Goal: Task Accomplishment & Management: Manage account settings

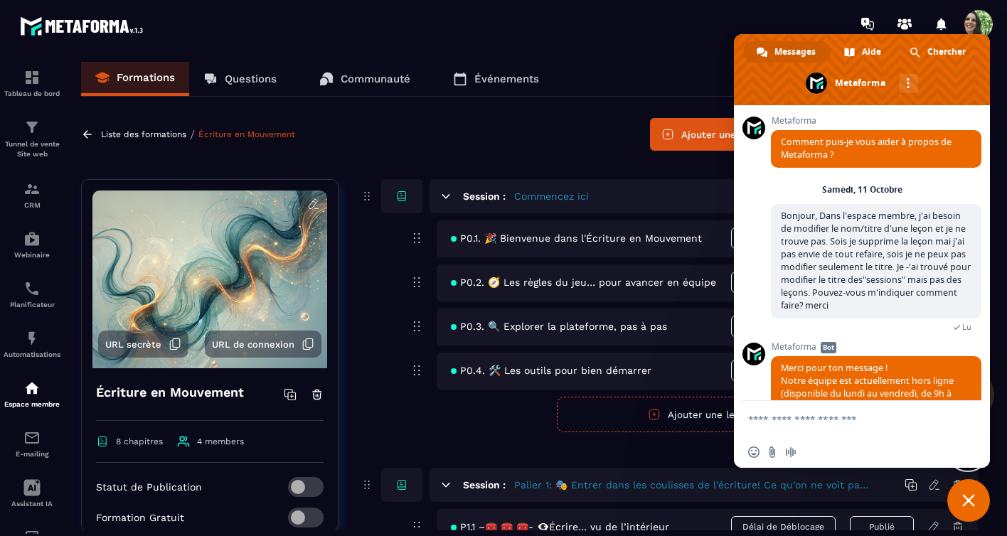
scroll to position [29, 0]
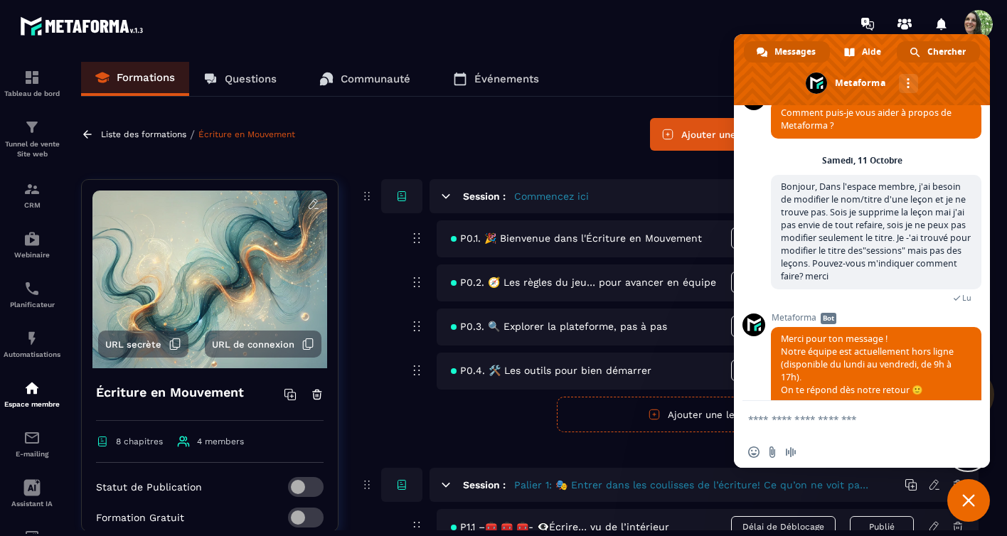
click at [943, 53] on span "Chercher" at bounding box center [947, 51] width 38 height 21
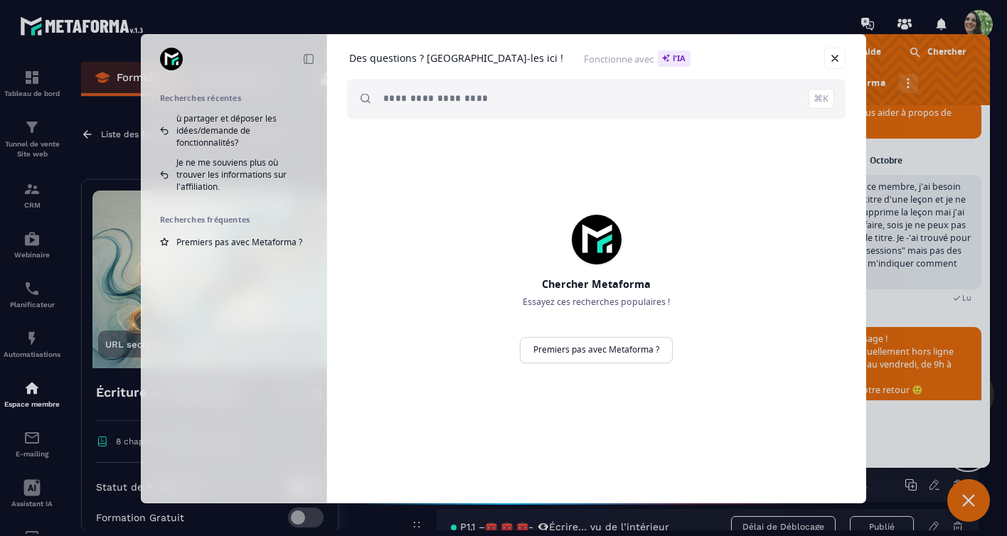
click at [929, 248] on div "Réduire Recherches récentes ù partager et déposer les idées/demande de fonction…" at bounding box center [503, 268] width 1007 height 536
click at [916, 245] on div "Réduire Recherches récentes ù partager et déposer les idées/demande de fonction…" at bounding box center [503, 268] width 1007 height 536
click at [899, 311] on div "Réduire Recherches récentes ù partager et déposer les idées/demande de fonction…" at bounding box center [503, 268] width 1007 height 536
click at [833, 59] on link "Fermer" at bounding box center [835, 58] width 21 height 21
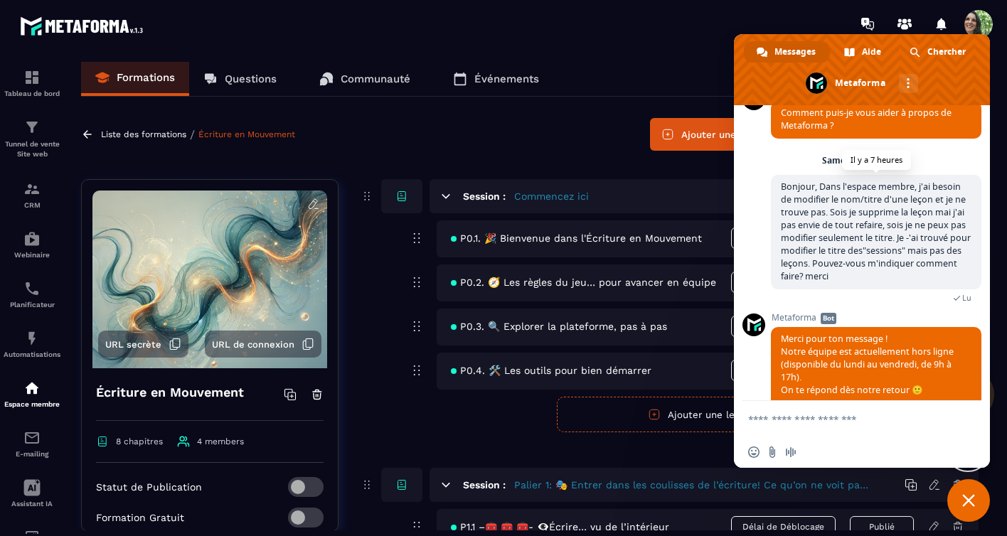
click at [871, 231] on span "Bonjour, Dans l'espace membre, j'ai besoin de modifier le nom/titre d'une leçon…" at bounding box center [876, 232] width 190 height 102
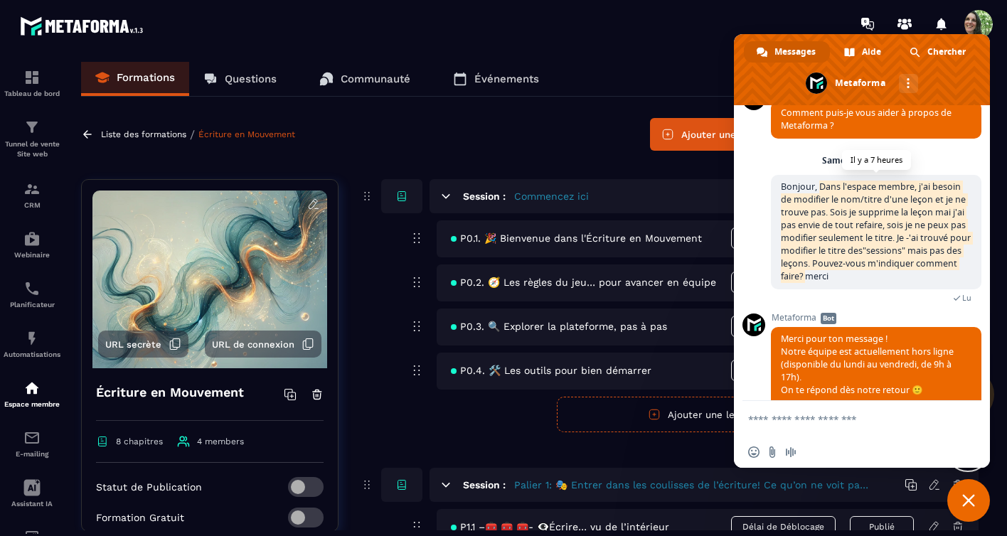
drag, startPoint x: 821, startPoint y: 186, endPoint x: 898, endPoint y: 278, distance: 119.7
click at [898, 278] on span "Bonjour, Dans l'espace membre, j'ai besoin de modifier le nom/titre d'une leçon…" at bounding box center [876, 232] width 190 height 102
copy span "Dans l'espace membre, j'ai besoin de modifier le nom/titre d'une leçon et je ne…"
click at [953, 49] on span "Chercher" at bounding box center [947, 51] width 38 height 21
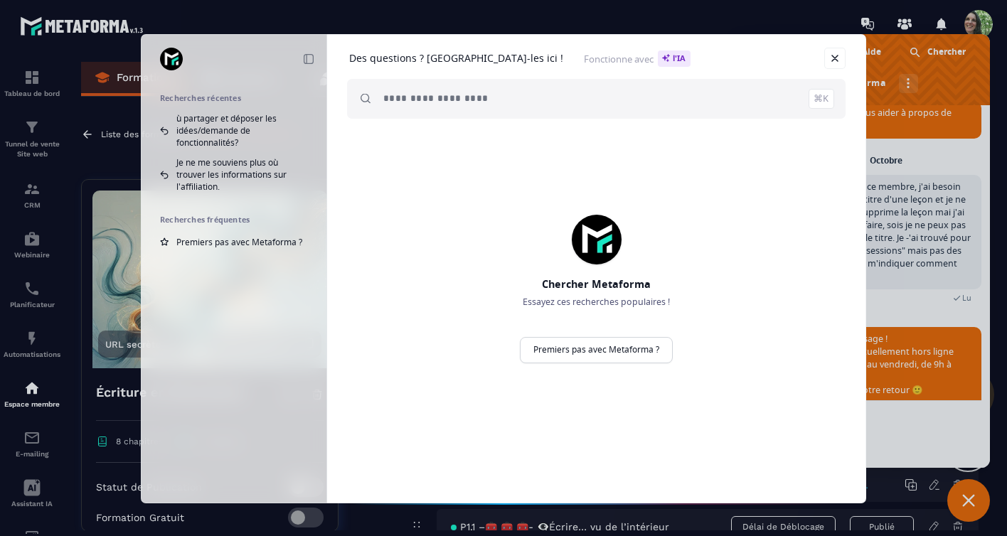
click at [447, 100] on input "search" at bounding box center [608, 99] width 451 height 40
paste input "**********"
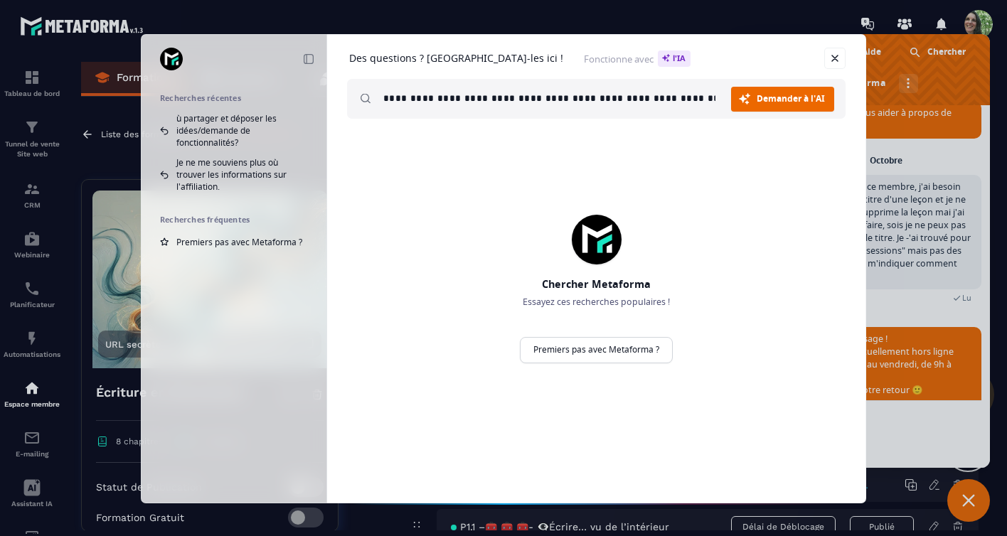
scroll to position [0, 604]
type input "**********"
click at [765, 99] on span "Demander à l'AI" at bounding box center [791, 99] width 68 height 9
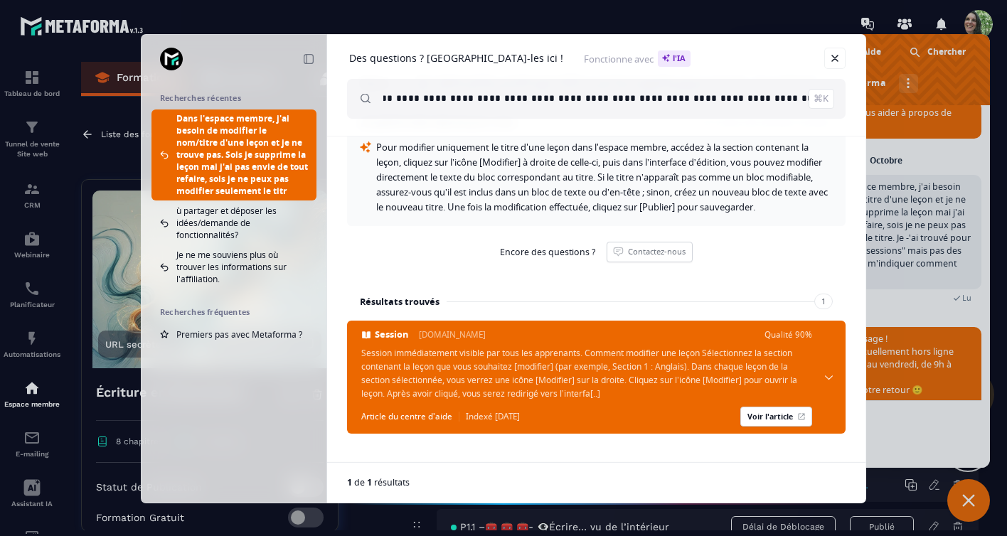
scroll to position [0, 0]
drag, startPoint x: 255, startPoint y: 49, endPoint x: 265, endPoint y: 47, distance: 9.5
click at [260, 49] on span "Réduire" at bounding box center [254, 59] width 129 height 20
click at [297, 23] on div "**********" at bounding box center [503, 268] width 1007 height 536
click at [836, 63] on link "Fermer" at bounding box center [835, 58] width 21 height 21
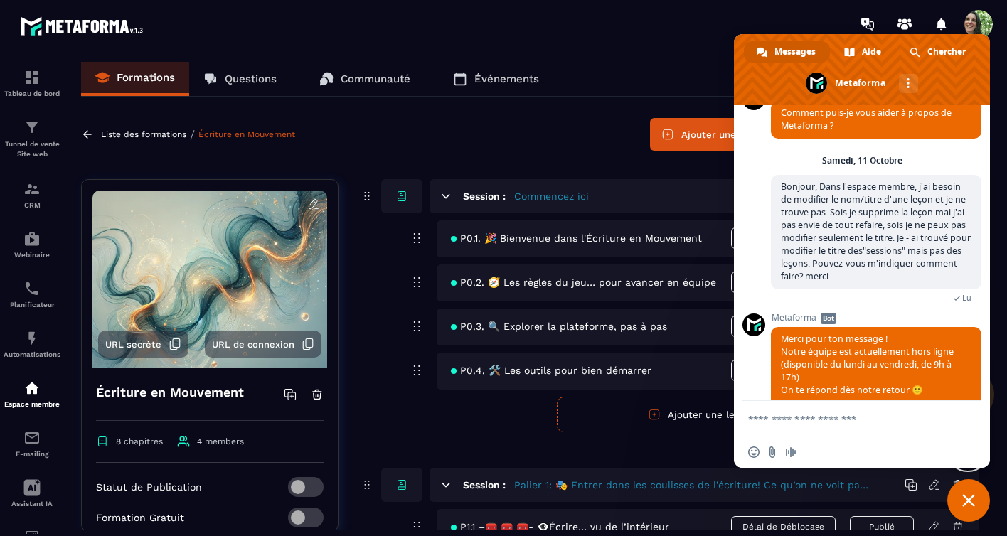
click at [594, 157] on div "Formations Questions Communauté Événements Liste des formations / Écriture en M…" at bounding box center [530, 296] width 926 height 469
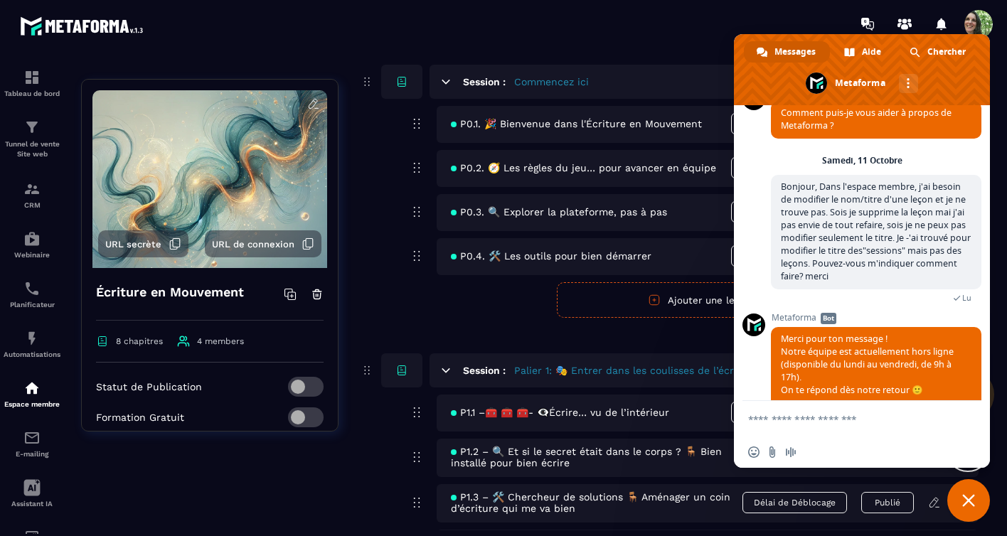
scroll to position [182, 0]
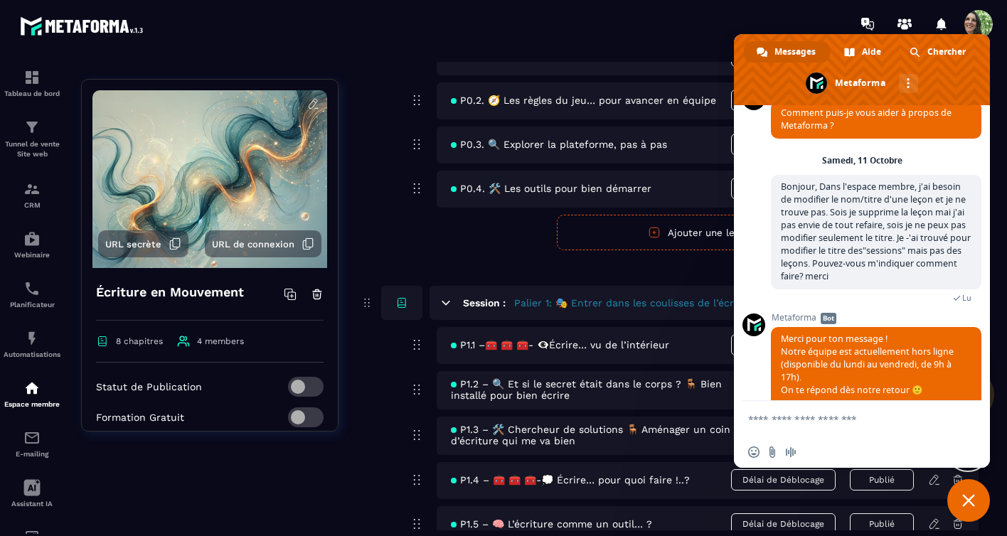
click at [974, 494] on span "Fermer le chat" at bounding box center [969, 500] width 13 height 13
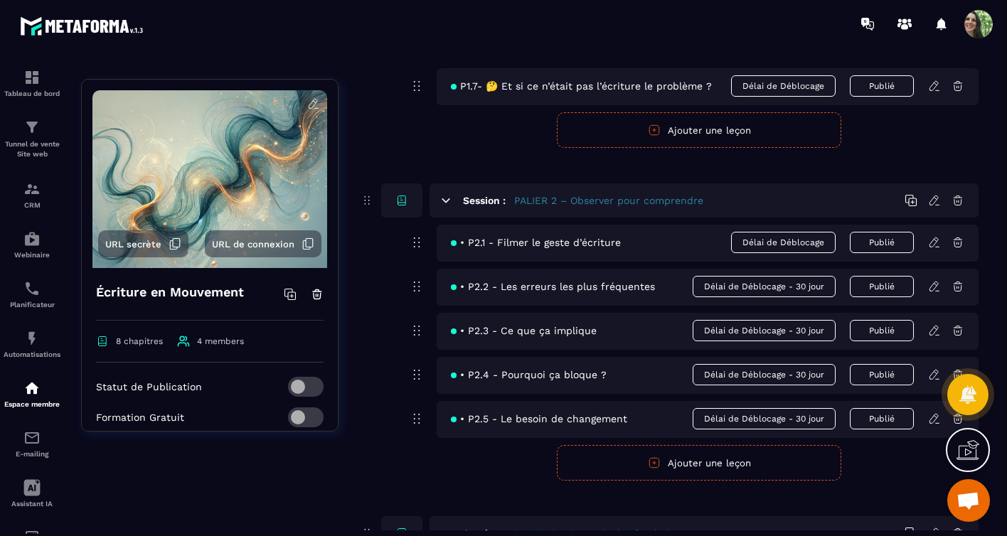
scroll to position [711, 0]
click at [494, 248] on span "• P2.1 - Filmer le geste d’écriture" at bounding box center [536, 241] width 170 height 11
click at [933, 248] on icon at bounding box center [934, 241] width 13 height 13
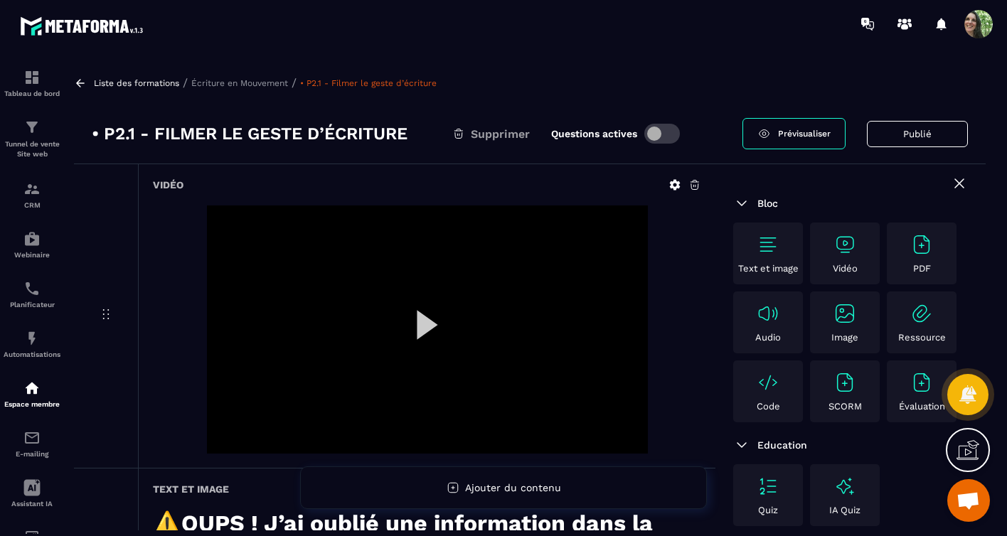
click at [334, 134] on h3 "• P2.1 - Filmer le geste d’écriture" at bounding box center [250, 133] width 316 height 23
click at [356, 130] on h3 "• P2.1 - Filmer le geste d’écriture" at bounding box center [250, 133] width 316 height 23
click at [754, 255] on div "Text et image" at bounding box center [768, 253] width 63 height 41
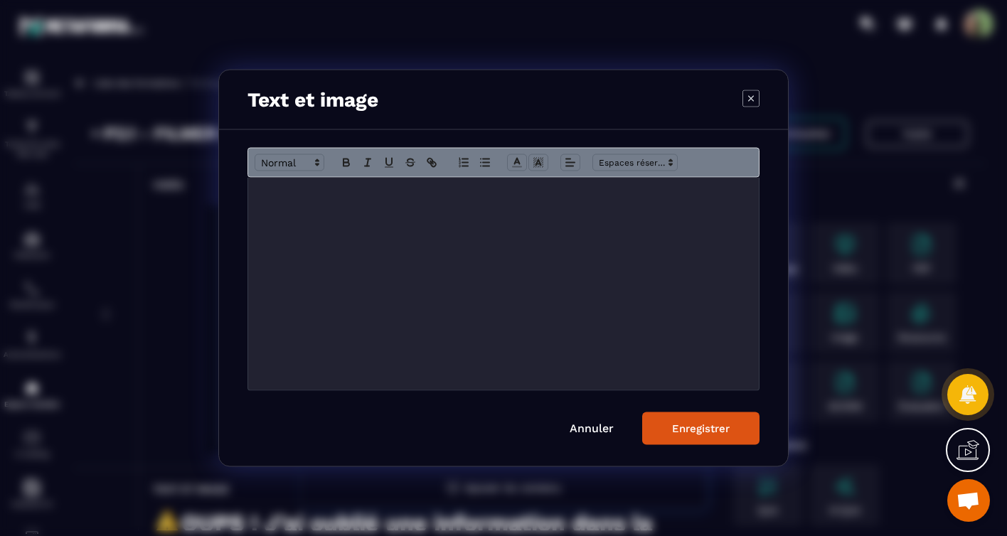
click at [754, 99] on icon "Modal window" at bounding box center [751, 98] width 17 height 17
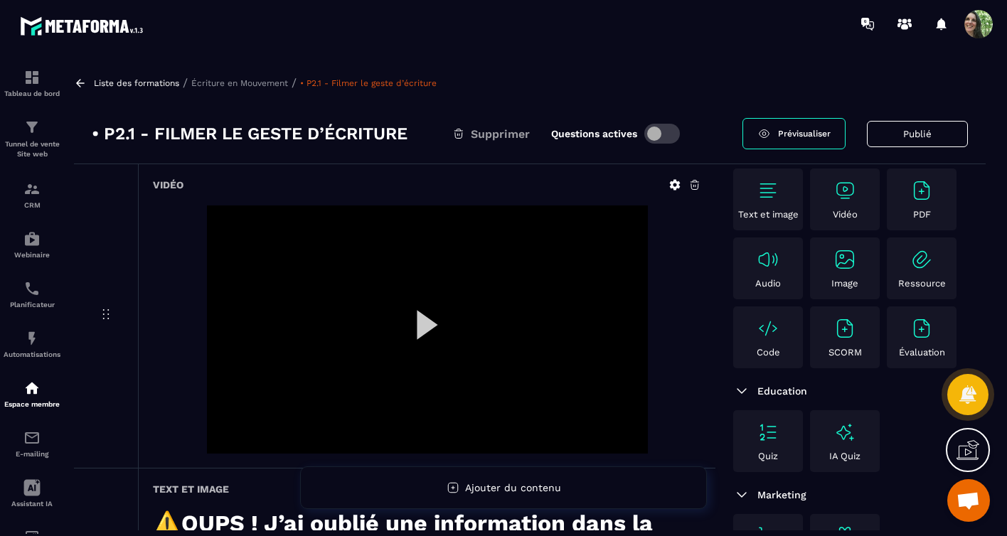
click at [587, 353] on div at bounding box center [427, 330] width 441 height 248
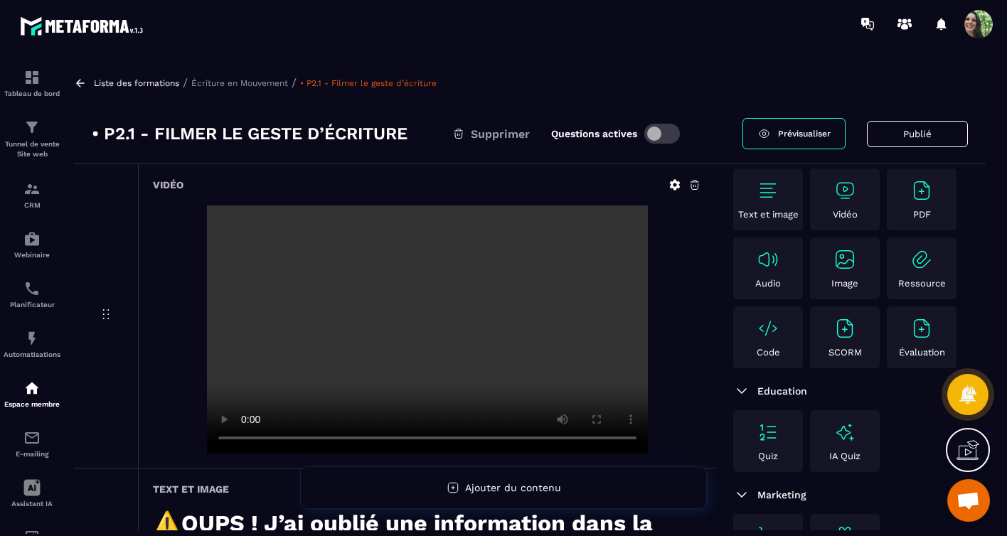
click at [587, 351] on video at bounding box center [427, 330] width 441 height 248
click at [679, 185] on icon at bounding box center [675, 185] width 13 height 13
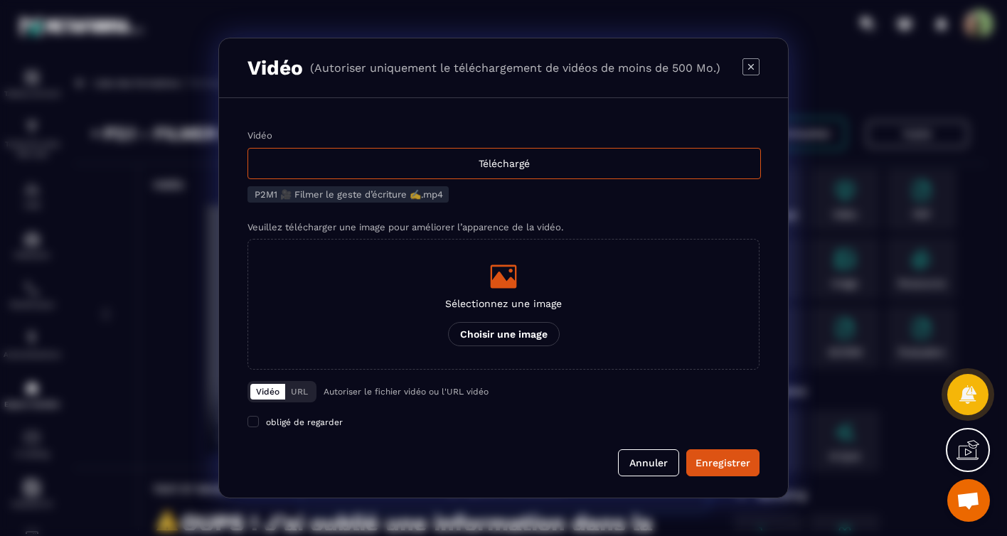
click at [558, 68] on p "(Autoriser uniquement le téléchargement de vidéos de moins de 500 Mo.)" at bounding box center [515, 68] width 410 height 14
click at [525, 65] on p "(Autoriser uniquement le téléchargement de vidéos de moins de 500 Mo.)" at bounding box center [515, 68] width 410 height 14
click at [403, 431] on form "Vidéo Téléchargé P2M1 🎥 Filmer le geste d’écriture ✍.mp4 Veuillez télécharger …" at bounding box center [504, 303] width 512 height 346
click at [662, 467] on button "Annuler" at bounding box center [648, 463] width 61 height 27
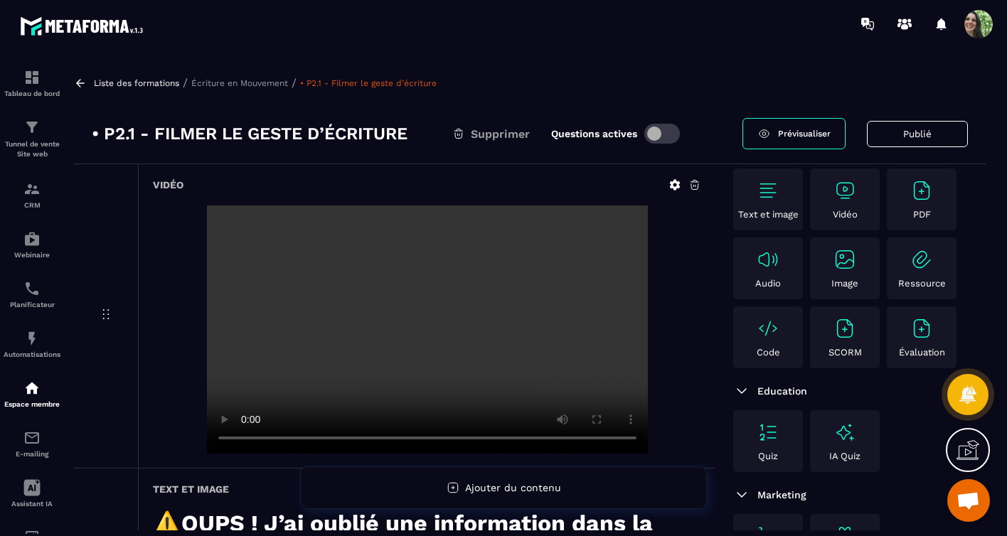
click at [683, 394] on div at bounding box center [427, 330] width 549 height 248
click at [474, 132] on span "Supprimer" at bounding box center [500, 134] width 59 height 14
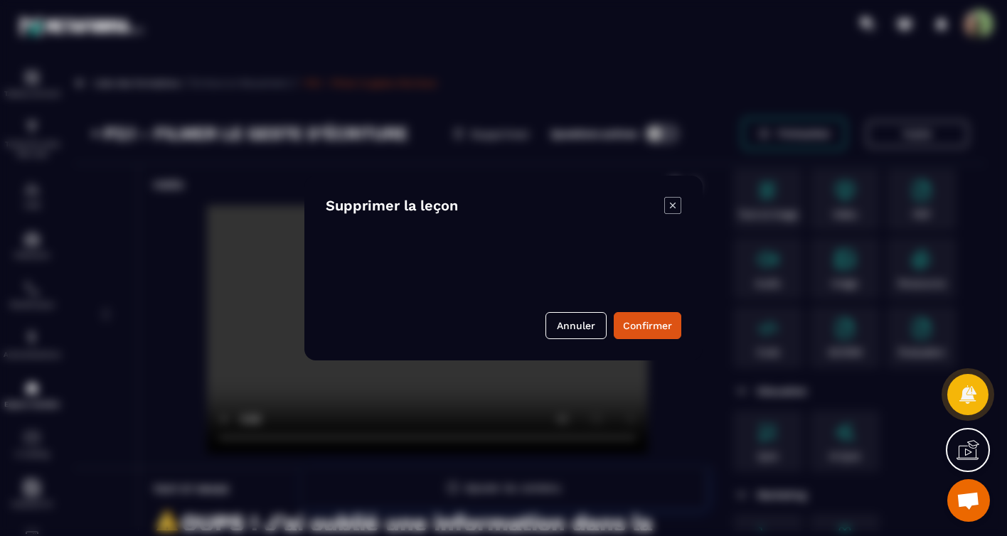
click at [671, 201] on icon "Modal window" at bounding box center [672, 205] width 17 height 17
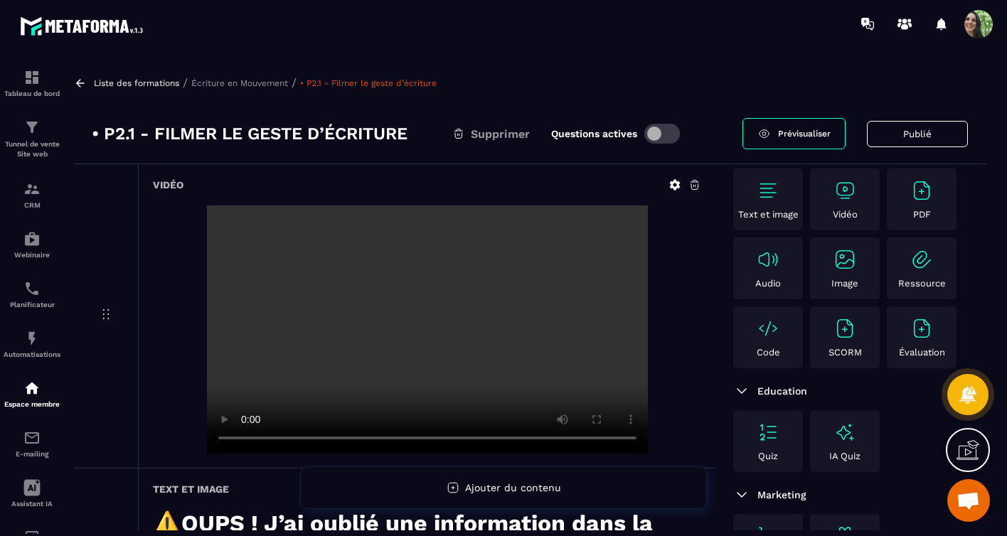
click at [211, 83] on p "Écriture en Mouvement" at bounding box center [239, 83] width 97 height 10
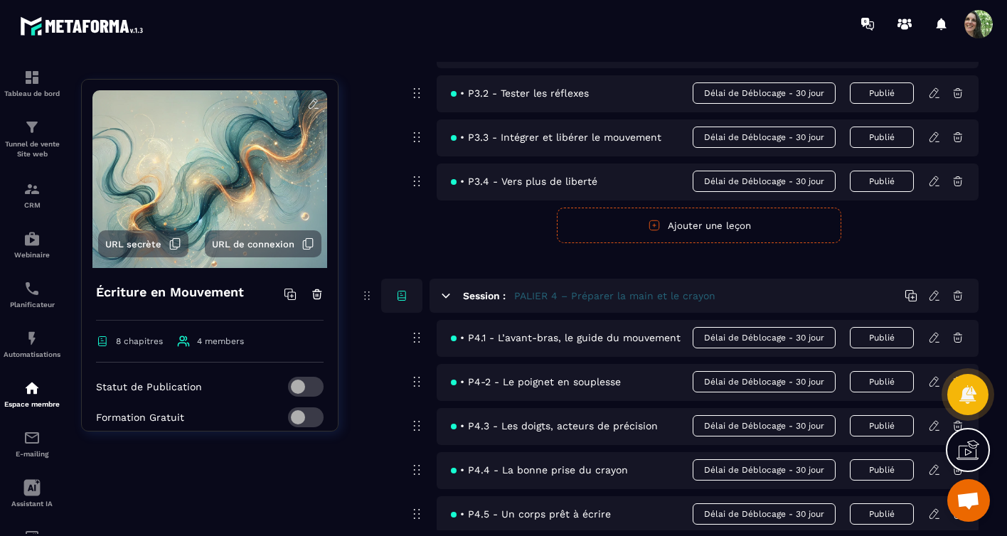
scroll to position [1325, 0]
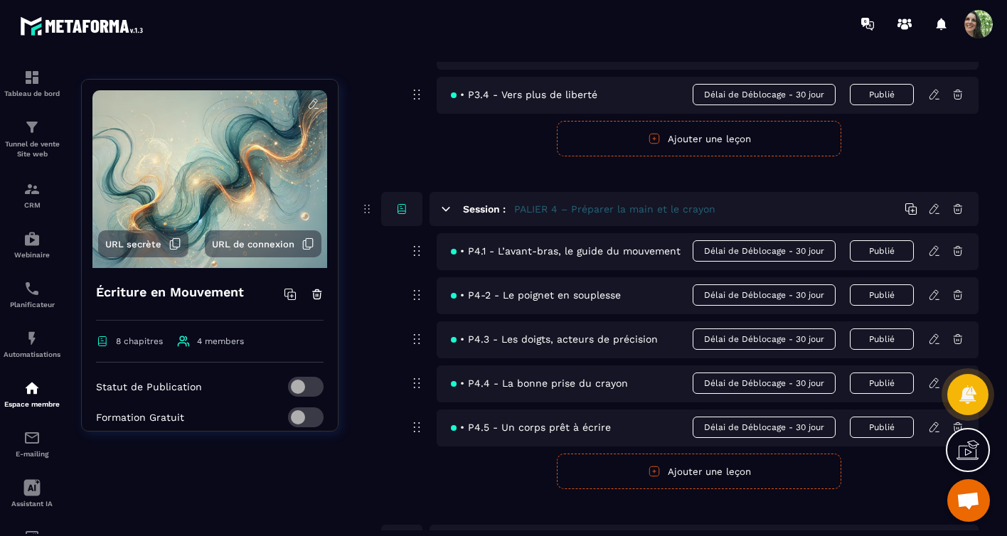
click at [446, 211] on icon at bounding box center [447, 209] width 8 height 4
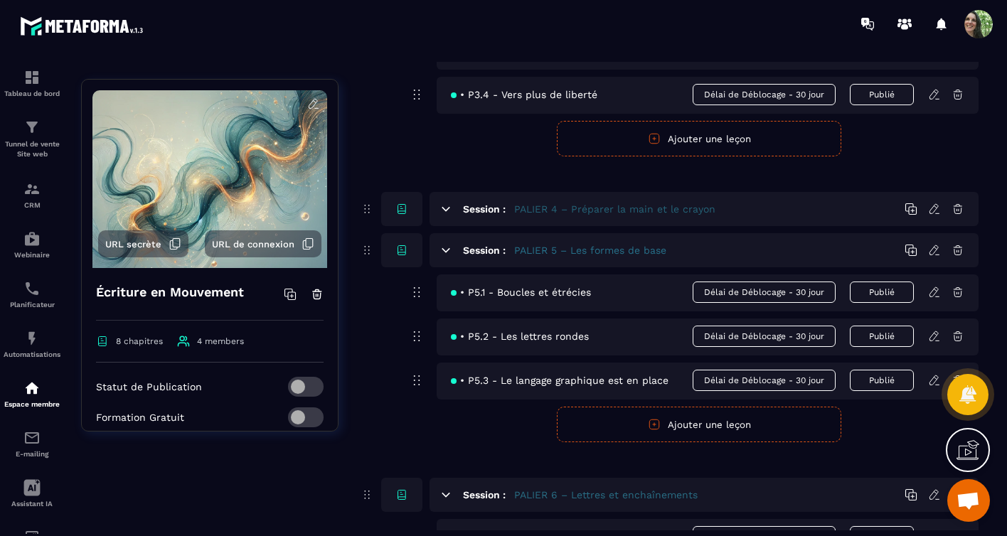
click at [446, 211] on icon at bounding box center [447, 209] width 8 height 4
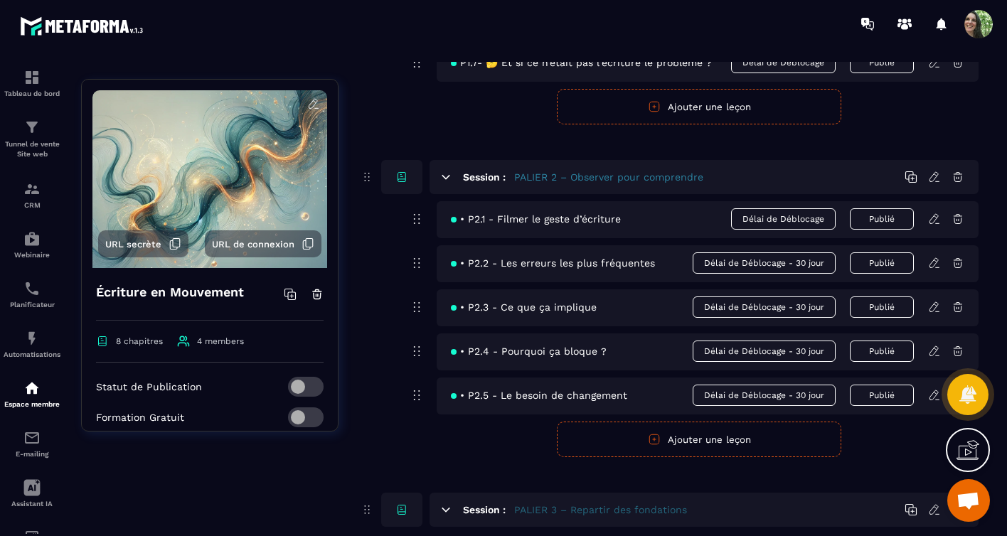
scroll to position [714, 0]
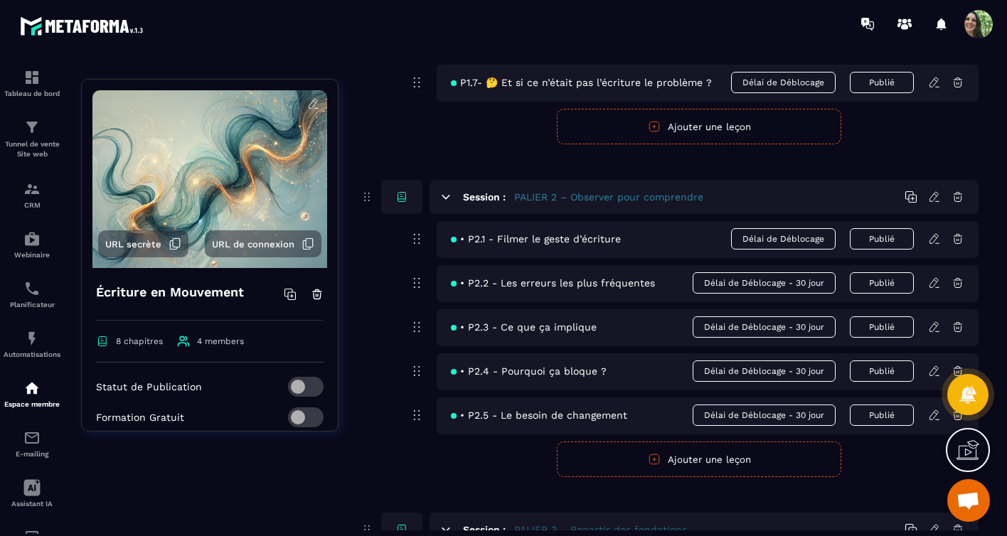
click at [401, 203] on icon at bounding box center [402, 197] width 13 height 13
click at [398, 201] on icon at bounding box center [402, 197] width 8 height 8
click at [400, 203] on icon at bounding box center [402, 197] width 13 height 13
click at [368, 206] on icon at bounding box center [367, 197] width 14 height 17
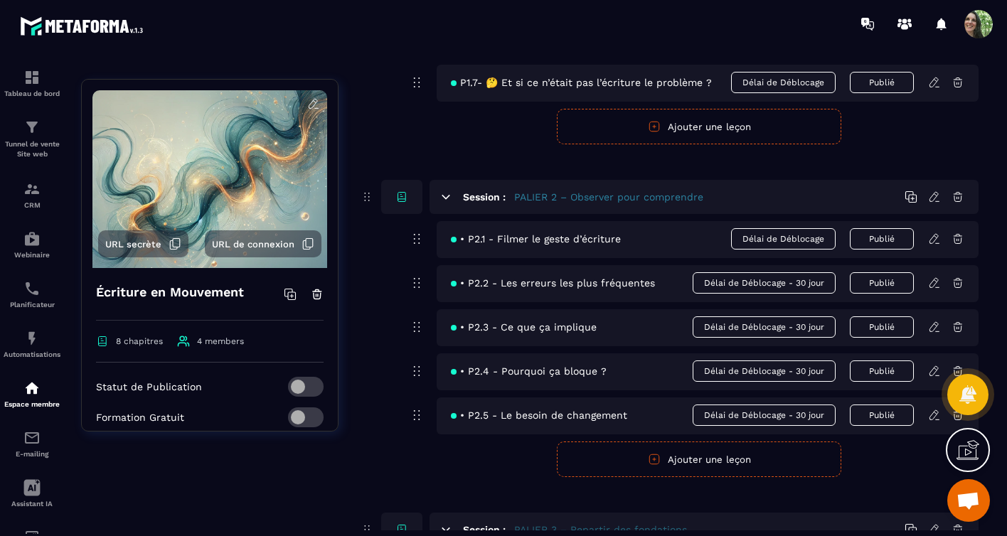
click at [415, 248] on icon at bounding box center [416, 238] width 17 height 17
drag, startPoint x: 415, startPoint y: 252, endPoint x: 412, endPoint y: 260, distance: 8.3
click at [417, 280] on div "Session : [PERSON_NAME] 2 – Observer pour comprendre • P2.1 - Filmer le geste d…" at bounding box center [669, 328] width 619 height 297
click at [936, 245] on icon at bounding box center [934, 239] width 13 height 13
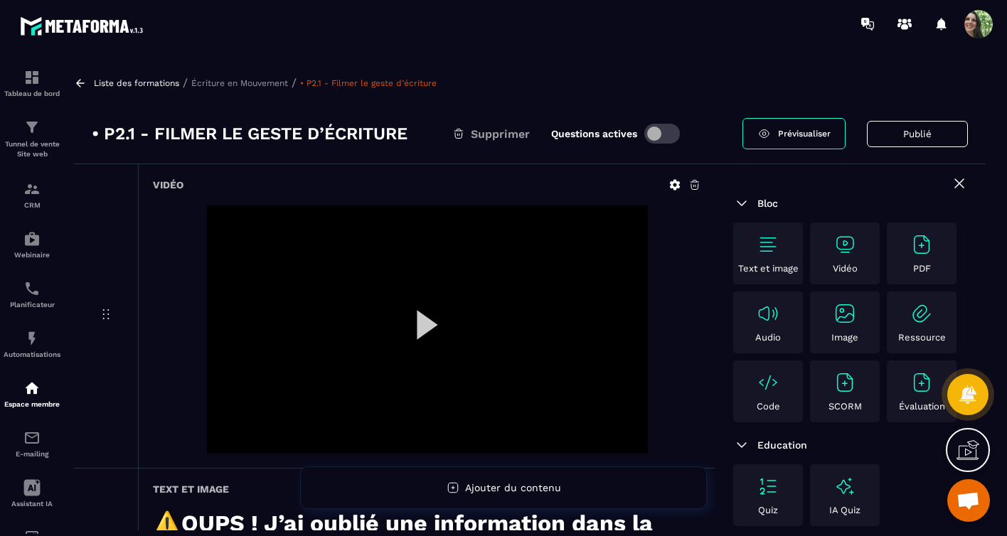
click at [955, 184] on icon at bounding box center [959, 183] width 9 height 9
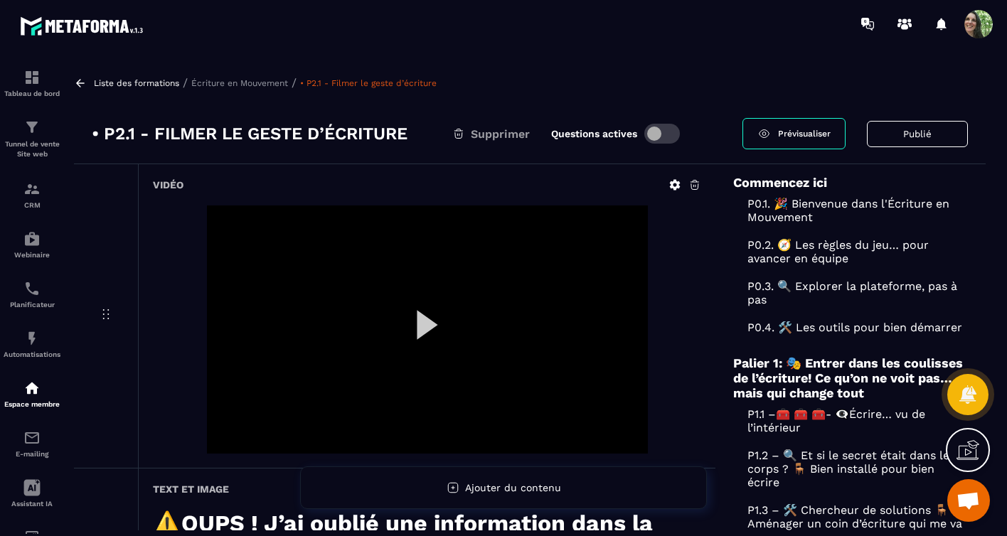
click at [968, 493] on span "Ouvrir le chat" at bounding box center [968, 502] width 23 height 20
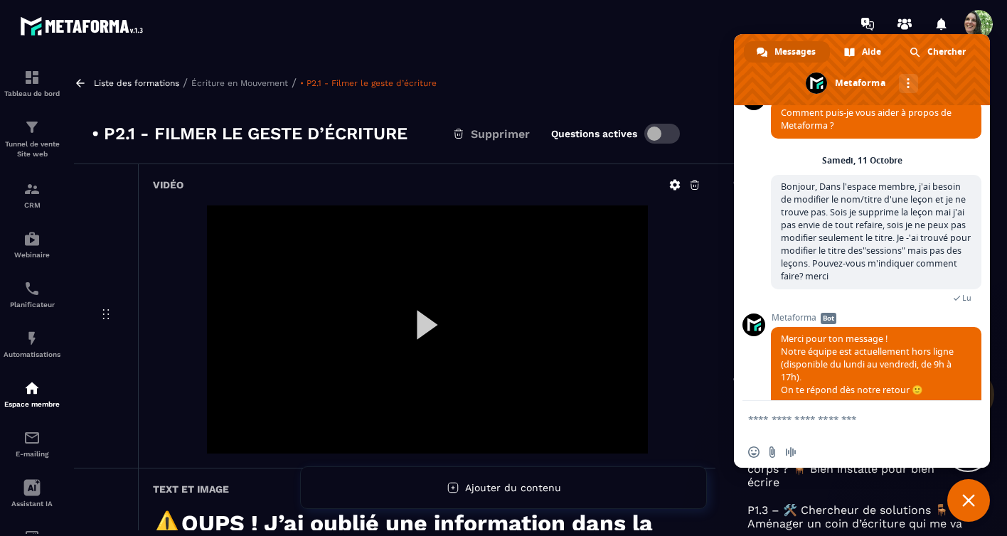
scroll to position [99, 0]
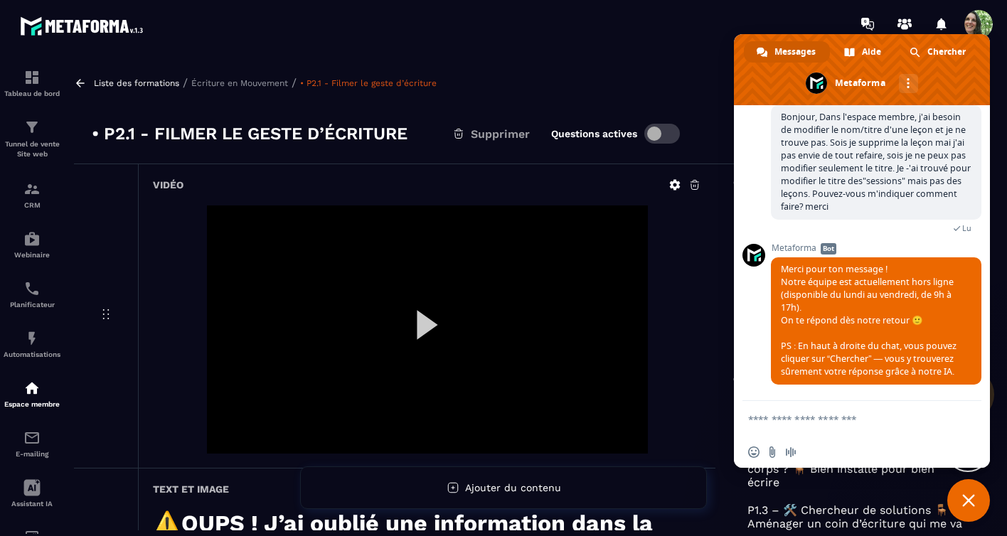
click at [965, 493] on span "Fermer le chat" at bounding box center [969, 500] width 43 height 43
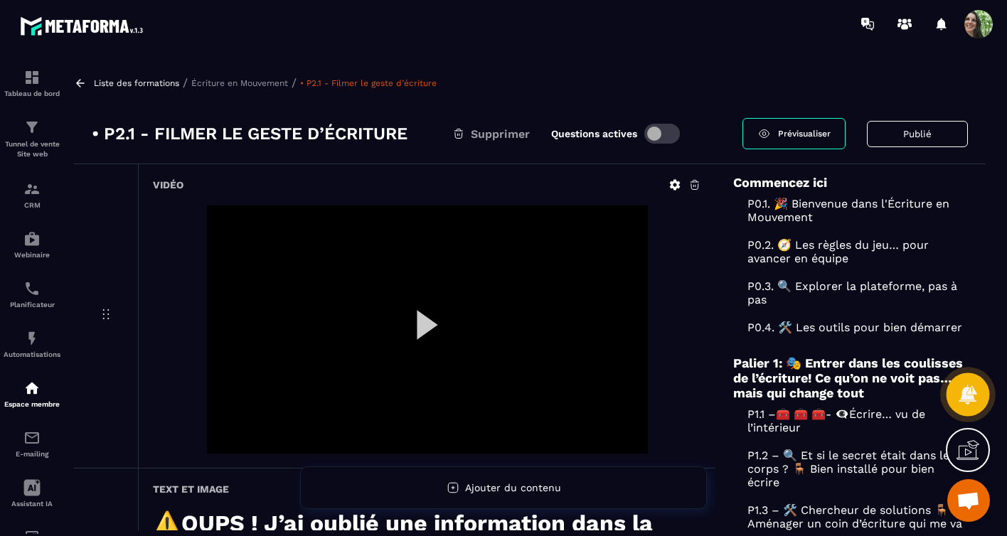
click at [963, 403] on icon at bounding box center [968, 394] width 21 height 21
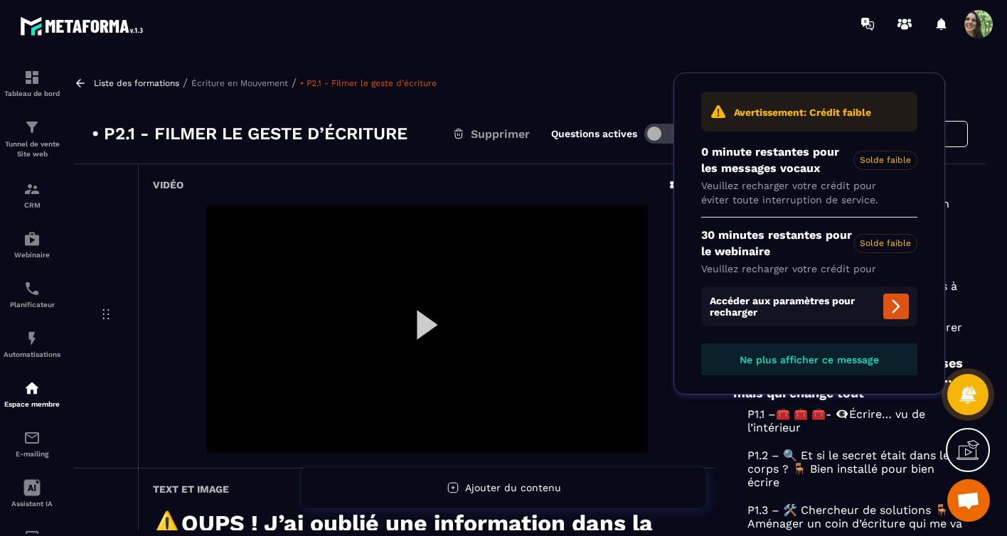
click at [956, 334] on p "P0.4. 🛠️ Les outils pour bien démarrer" at bounding box center [850, 328] width 235 height 14
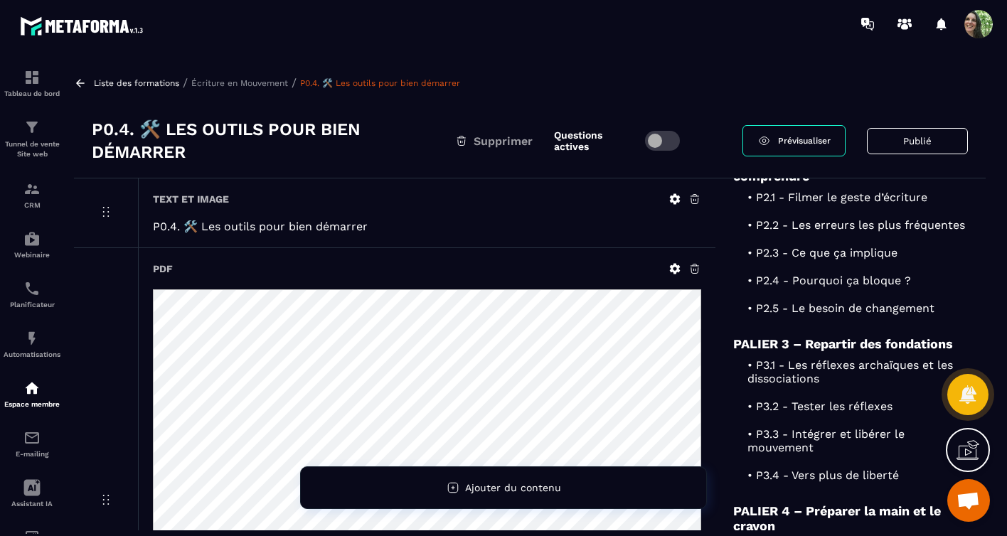
scroll to position [886, 0]
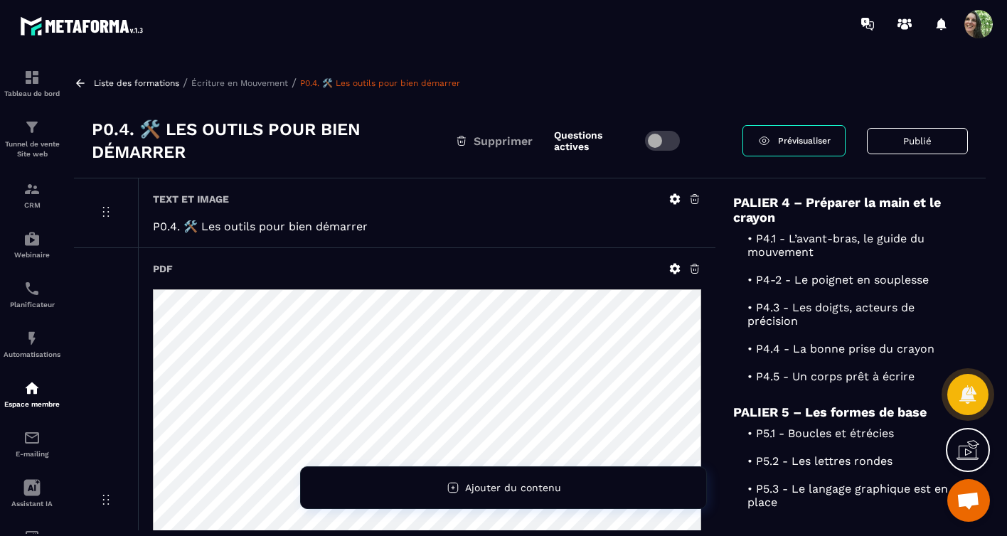
click at [236, 83] on p "Écriture en Mouvement" at bounding box center [239, 83] width 97 height 10
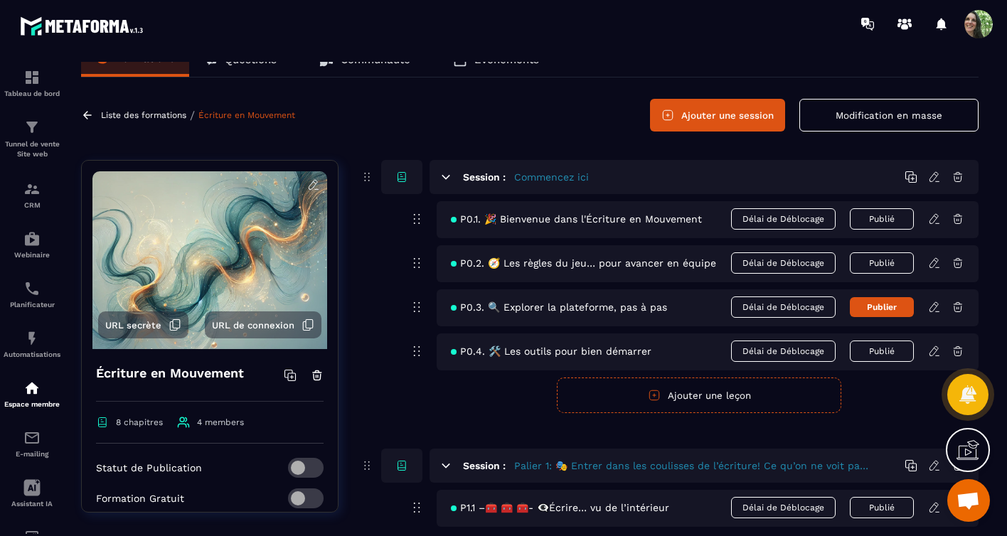
scroll to position [3, 0]
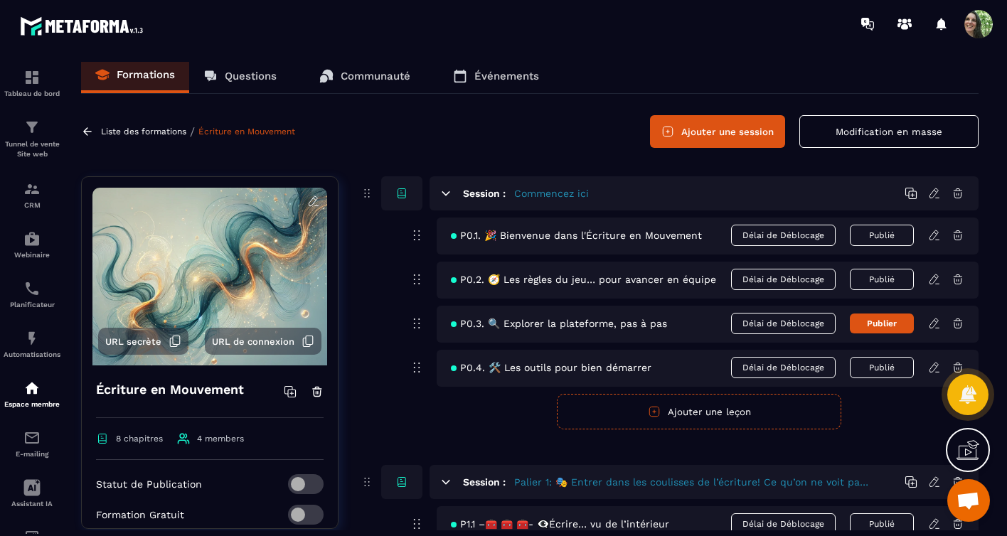
click at [859, 136] on button "Modification en masse" at bounding box center [889, 131] width 179 height 33
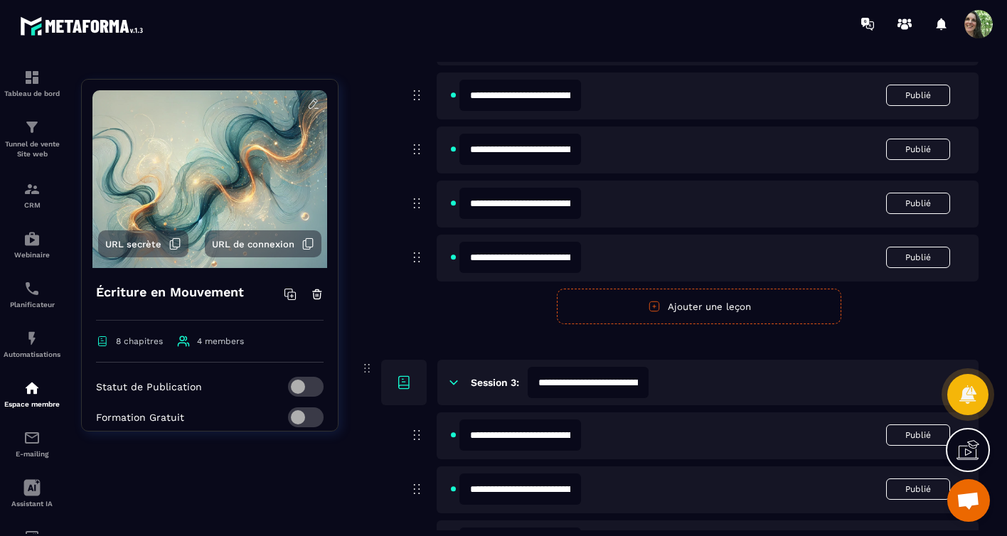
scroll to position [960, 0]
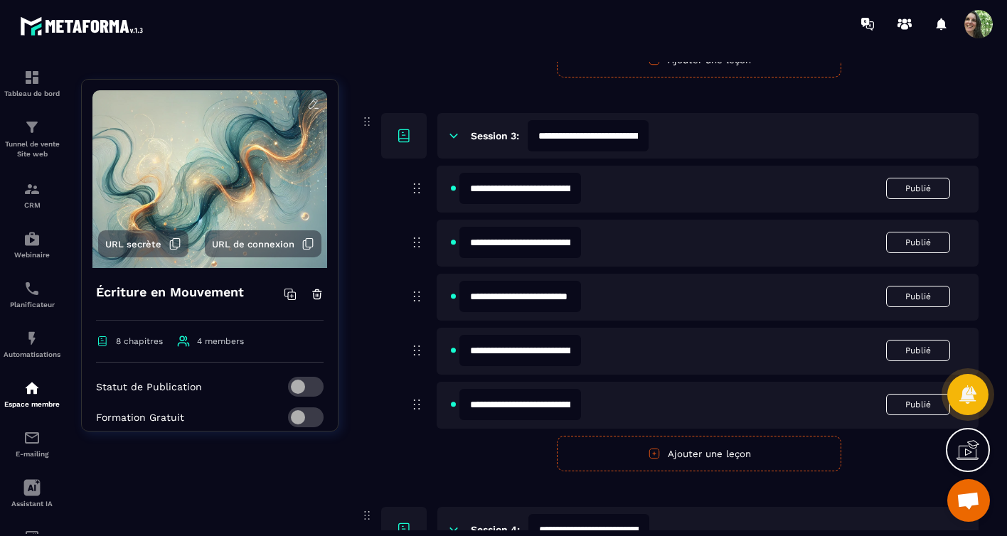
drag, startPoint x: 555, startPoint y: 189, endPoint x: 573, endPoint y: 188, distance: 17.8
click at [556, 188] on input "**********" at bounding box center [521, 188] width 122 height 31
click at [551, 193] on input "**********" at bounding box center [521, 188] width 122 height 31
click at [541, 191] on input "**********" at bounding box center [521, 188] width 122 height 31
click at [504, 189] on input "**********" at bounding box center [521, 188] width 122 height 31
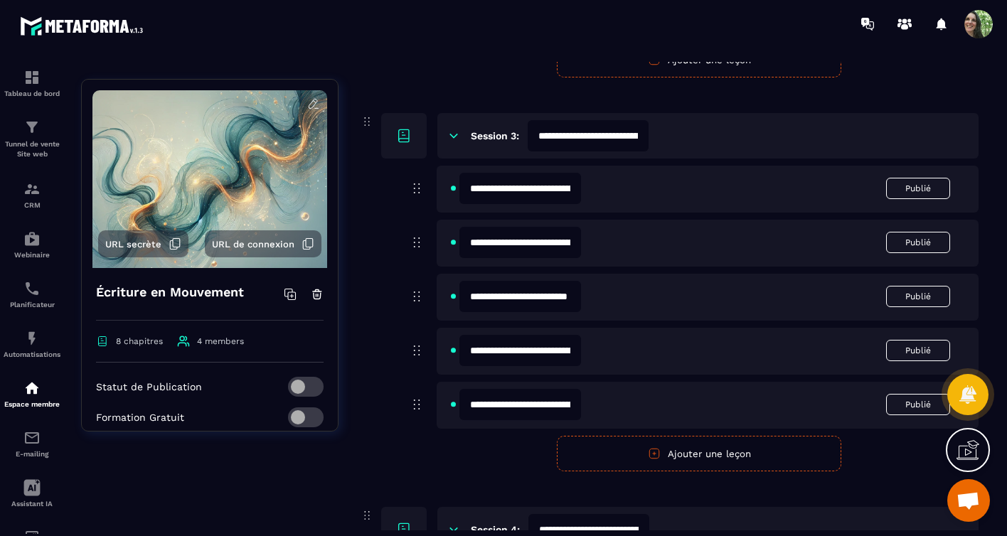
click at [497, 187] on input "**********" at bounding box center [521, 188] width 122 height 31
paste input "**********"
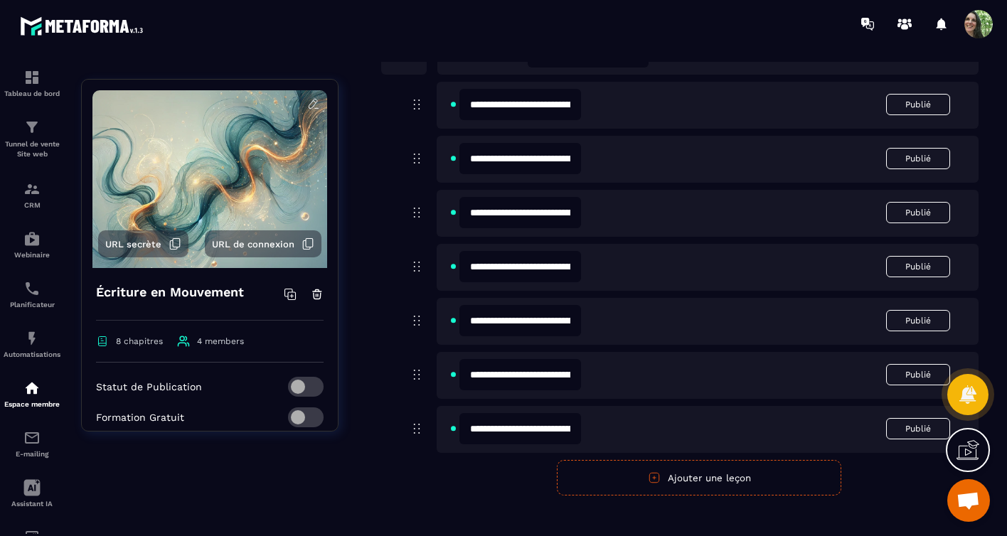
scroll to position [0, 0]
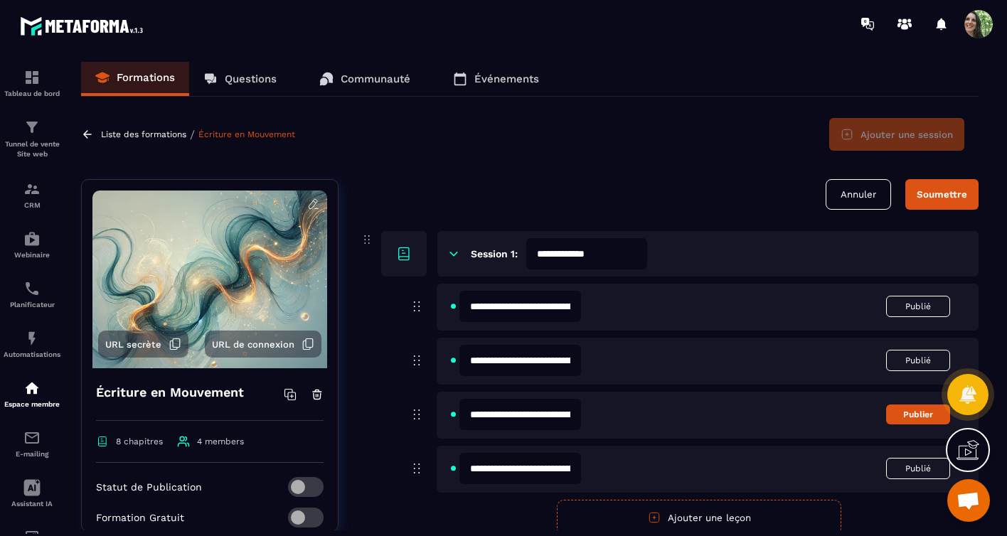
type input "**********"
click at [918, 196] on div "Soumettre" at bounding box center [942, 194] width 51 height 11
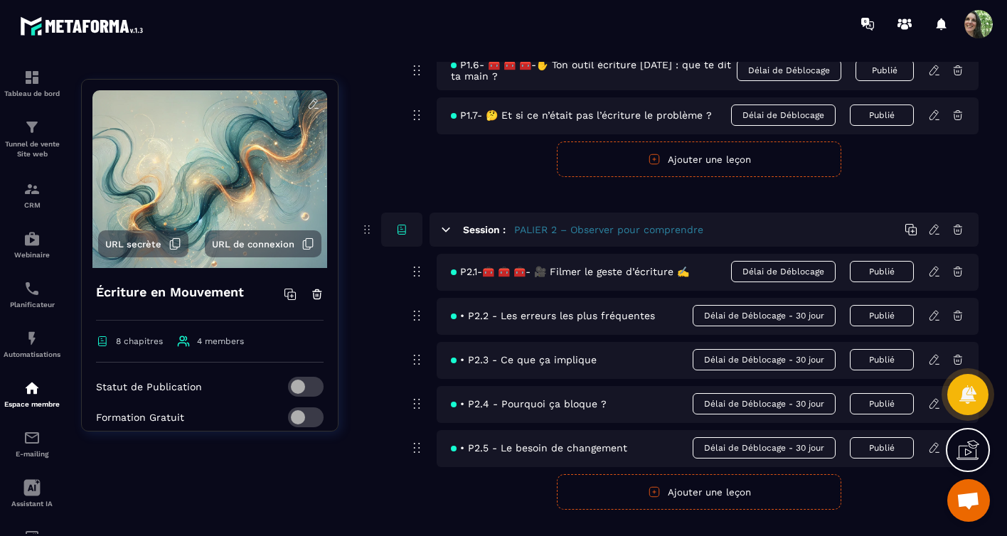
scroll to position [672, 0]
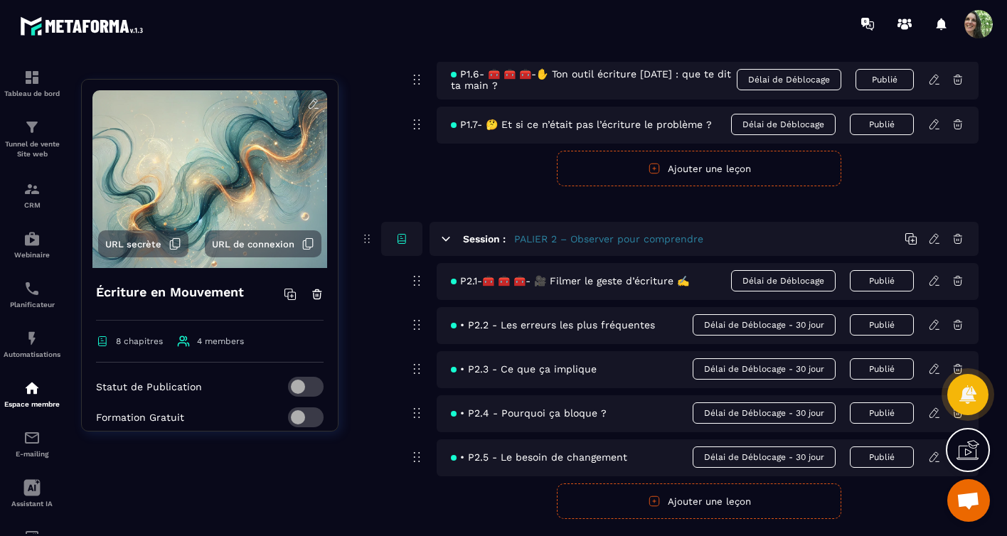
click at [966, 494] on span "Ouvrir le chat" at bounding box center [968, 502] width 23 height 20
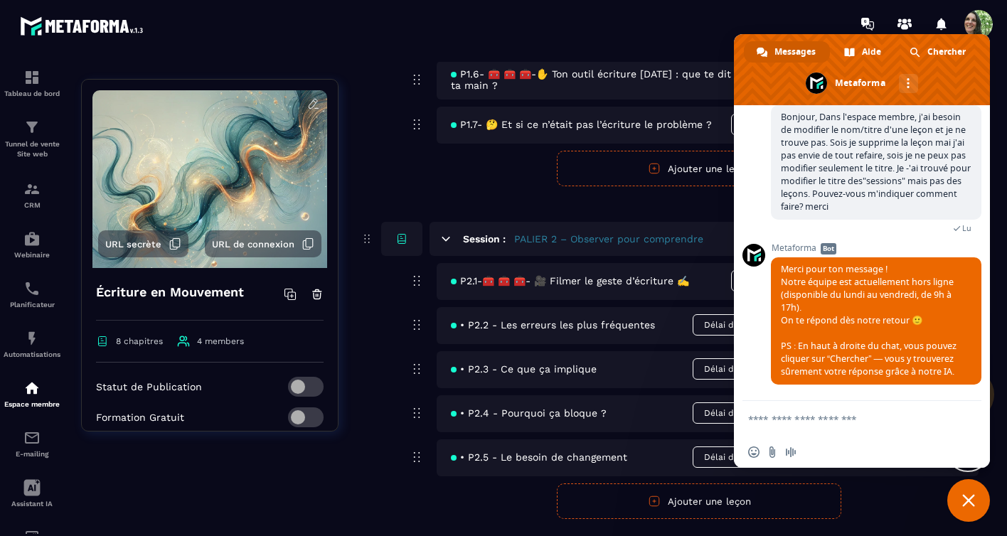
click at [804, 419] on textarea "Entrez votre message..." at bounding box center [846, 419] width 196 height 13
click at [940, 72] on span at bounding box center [862, 69] width 256 height 71
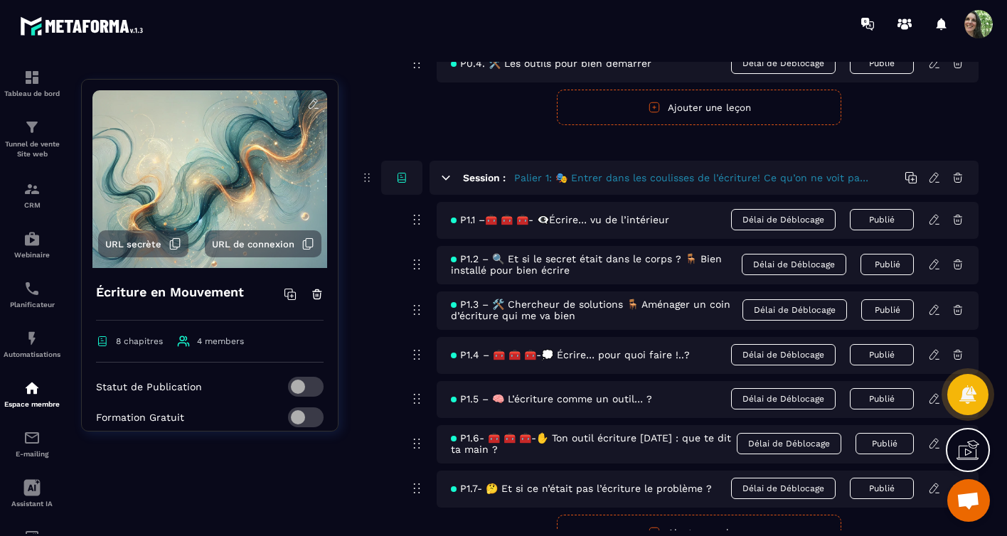
scroll to position [317, 0]
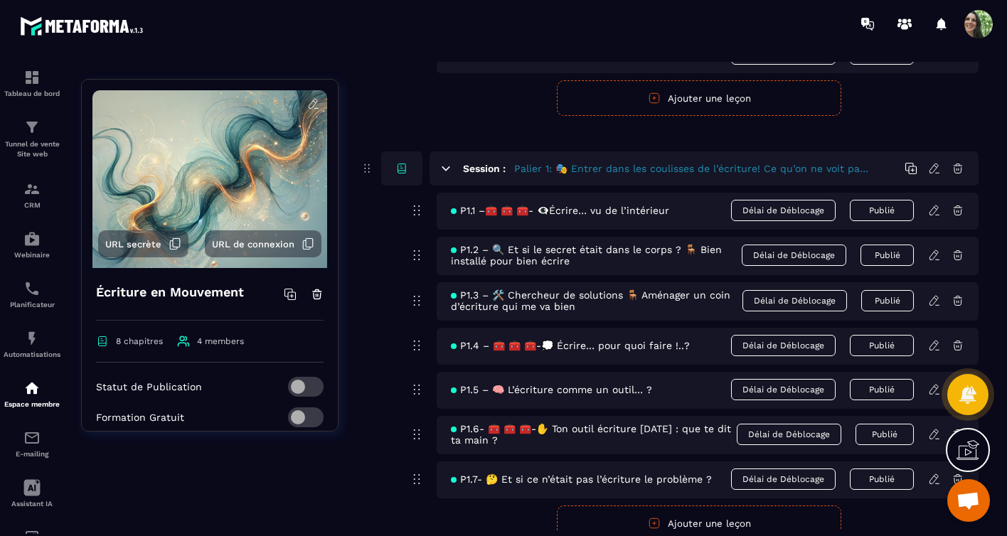
click at [968, 504] on span "Ouvrir le chat" at bounding box center [968, 502] width 23 height 20
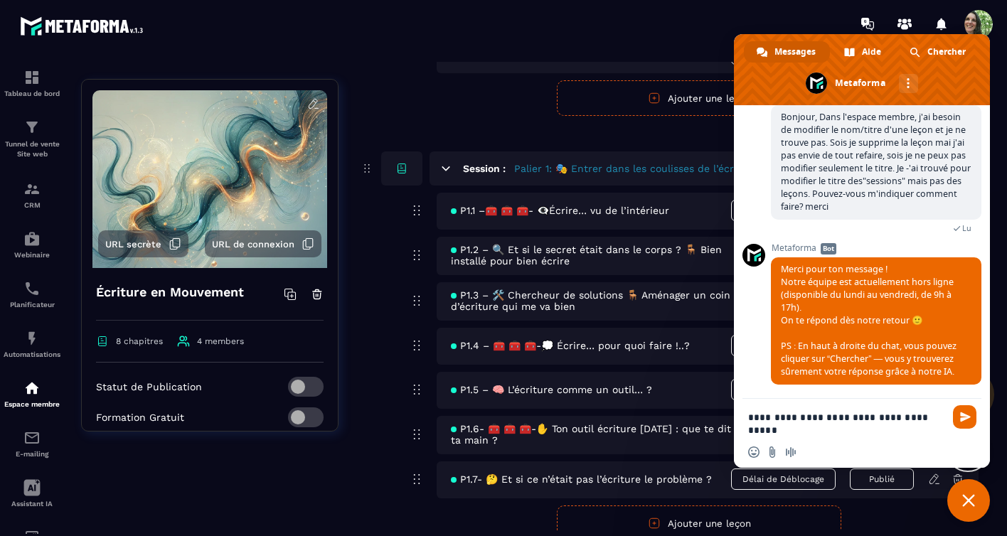
scroll to position [101, 0]
click at [940, 420] on textarea "**********" at bounding box center [846, 424] width 196 height 26
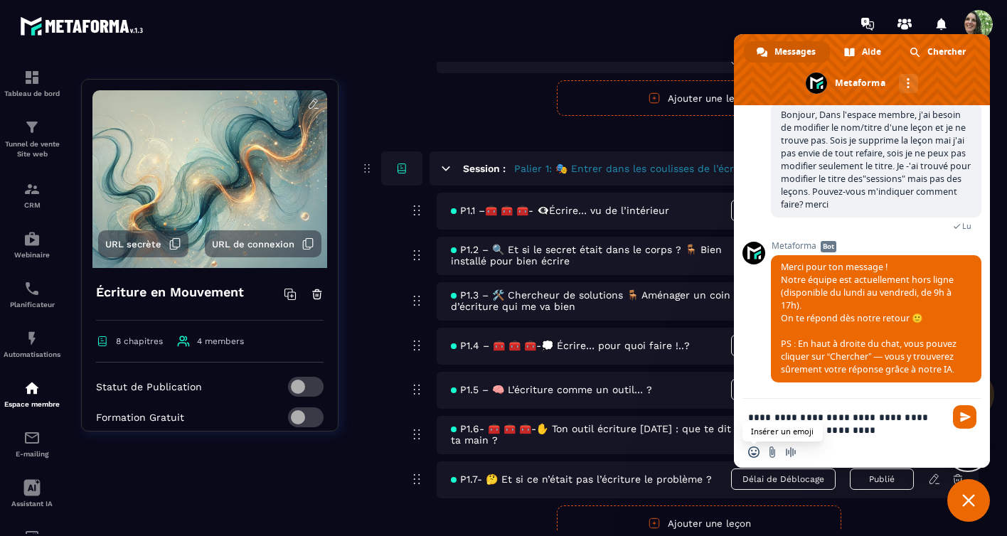
click at [750, 452] on span "Insérer un emoji" at bounding box center [753, 452] width 11 height 11
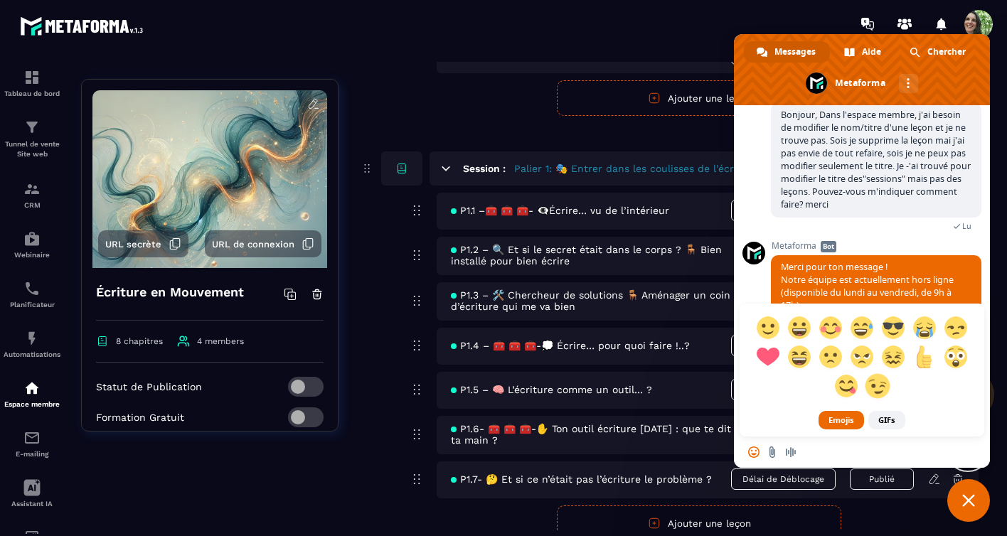
click at [876, 392] on span at bounding box center [877, 385] width 25 height 25
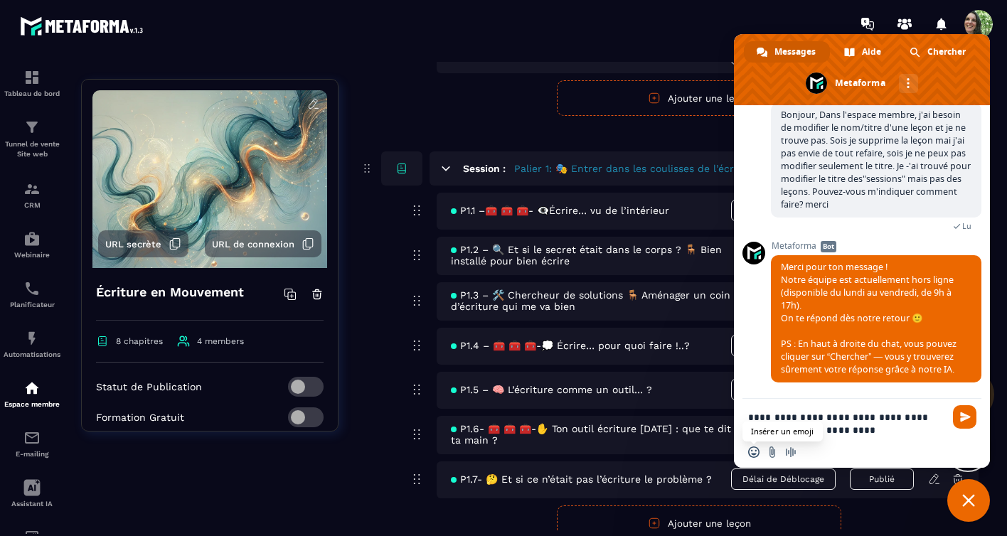
click at [753, 452] on span "Insérer un emoji" at bounding box center [753, 452] width 11 height 11
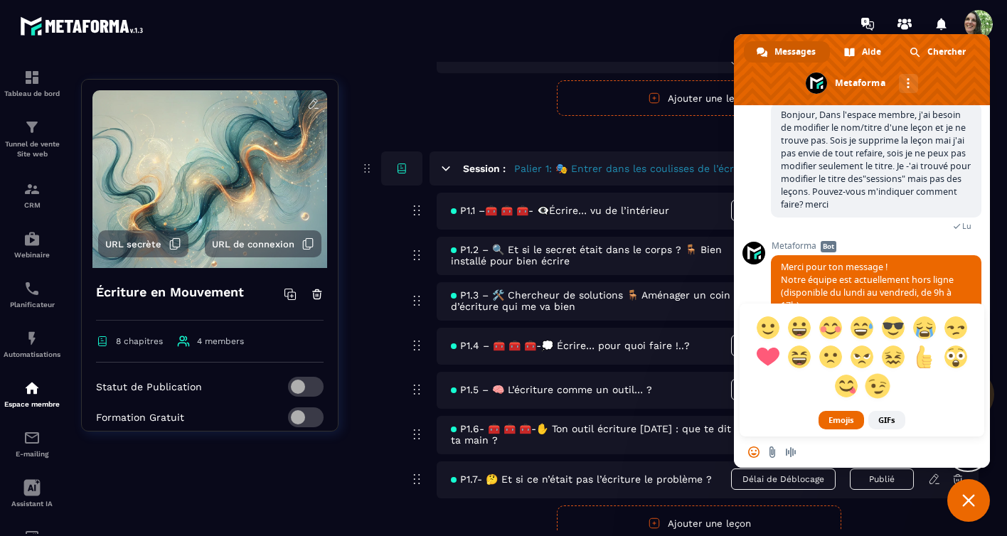
click at [882, 386] on span at bounding box center [877, 385] width 25 height 25
type textarea "**********"
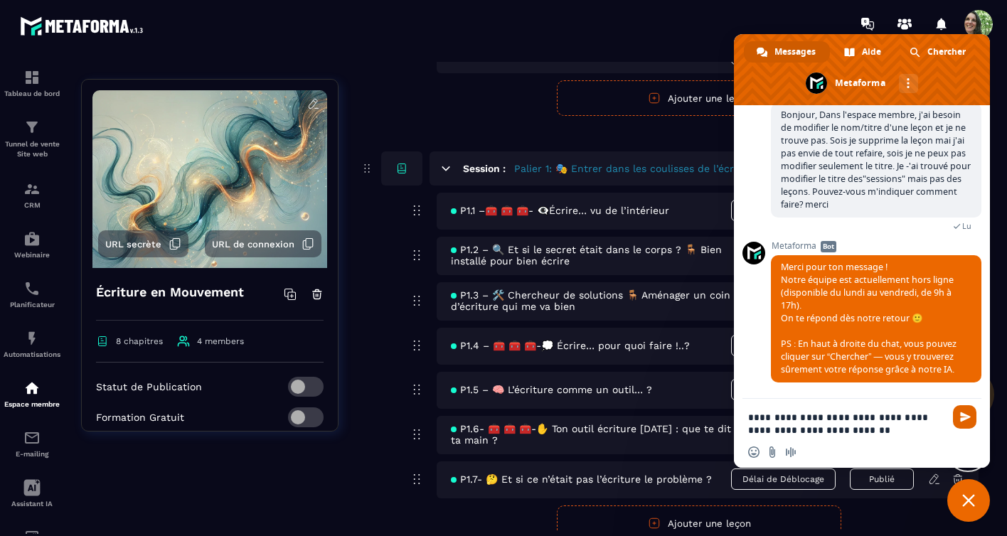
click at [966, 422] on span "Envoyer" at bounding box center [965, 417] width 11 height 11
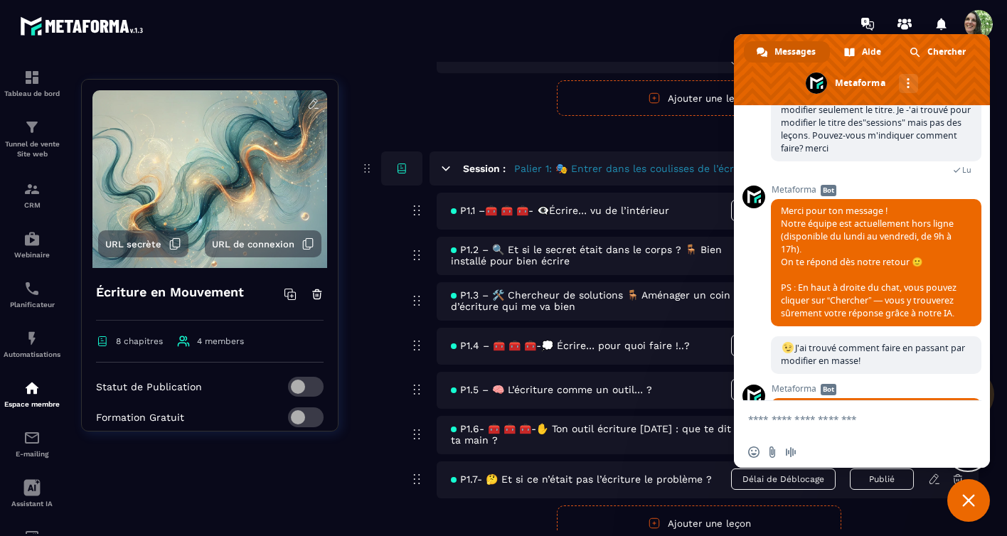
scroll to position [298, 0]
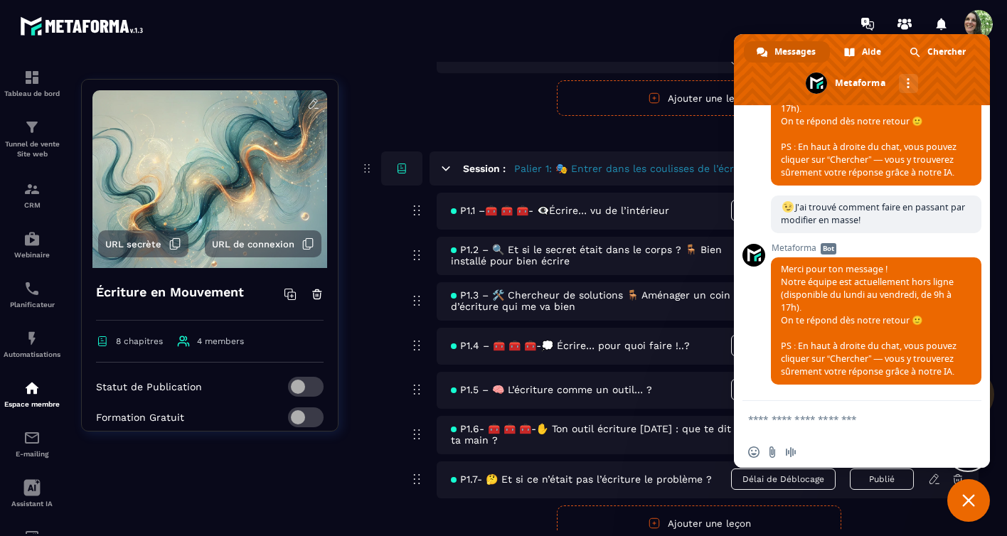
click at [963, 500] on span "Fermer le chat" at bounding box center [969, 500] width 13 height 13
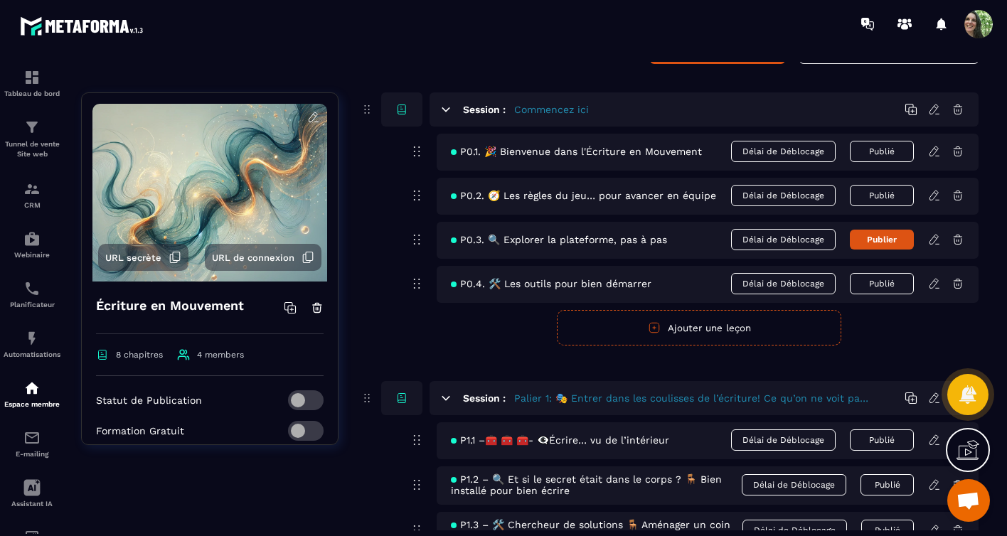
scroll to position [0, 0]
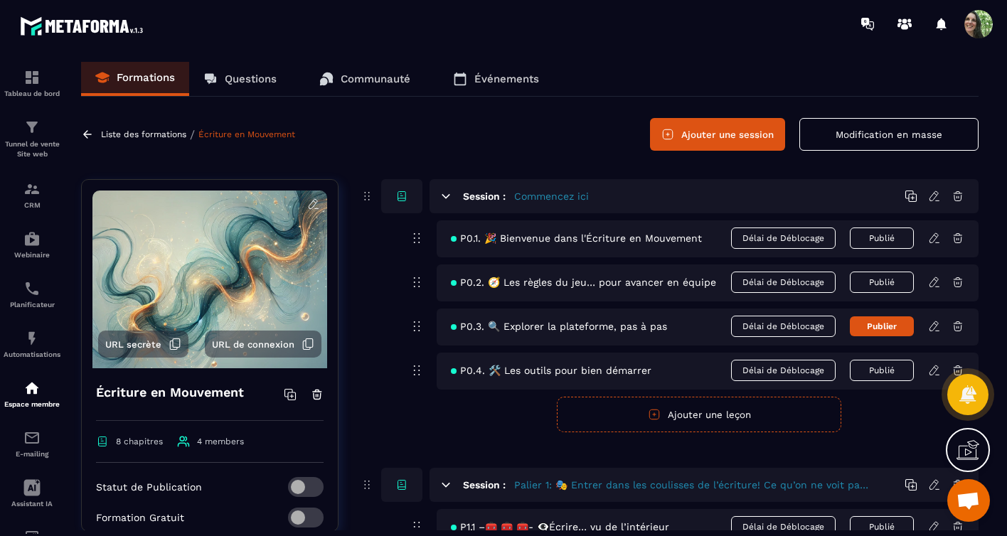
click at [154, 132] on p "Liste des formations" at bounding box center [143, 134] width 85 height 10
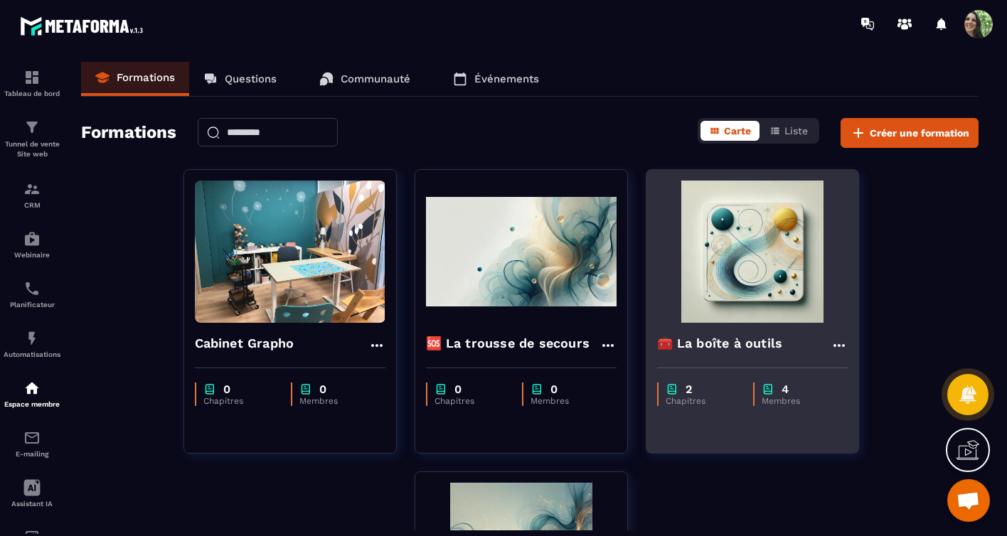
click at [714, 282] on img at bounding box center [752, 252] width 191 height 142
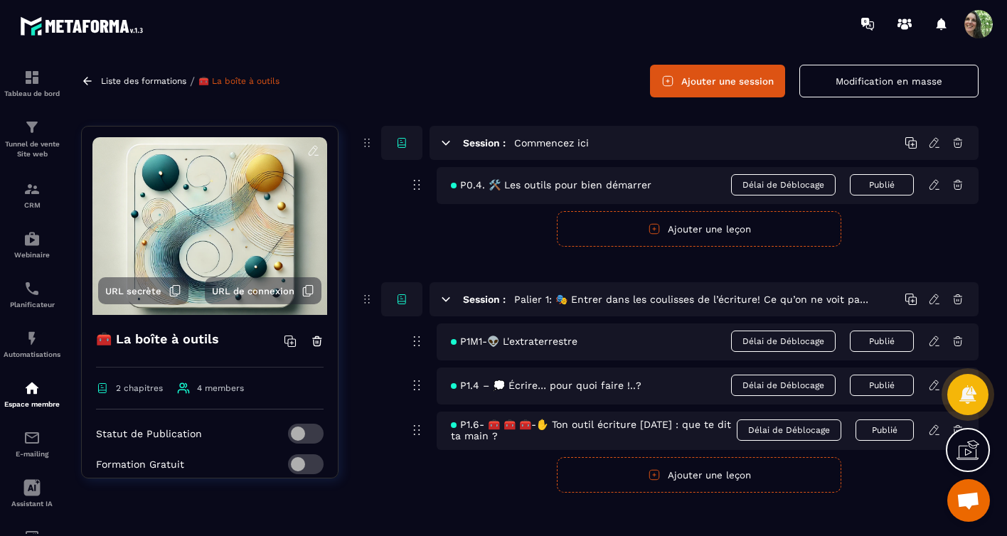
scroll to position [70, 0]
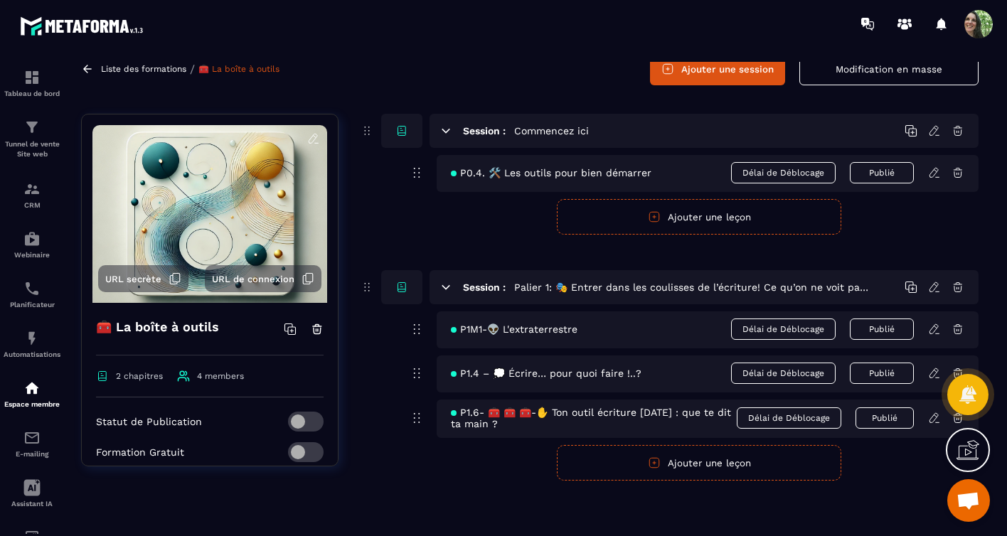
click at [153, 65] on p "Liste des formations" at bounding box center [143, 69] width 85 height 10
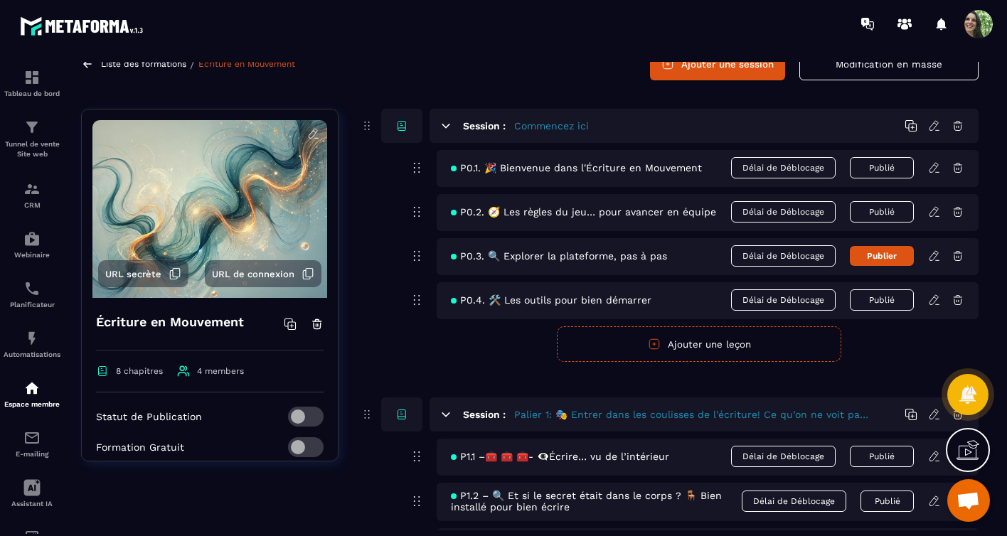
scroll to position [245, 0]
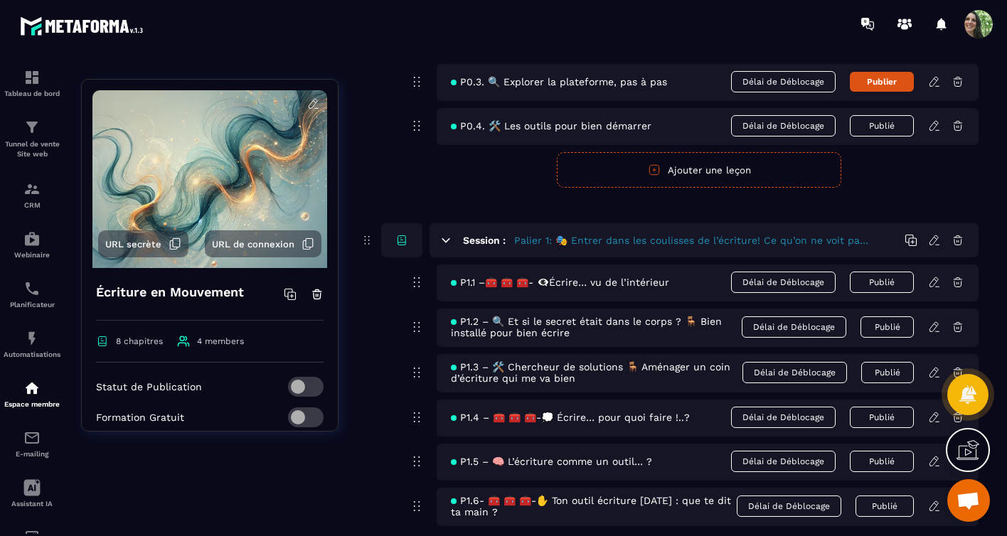
click at [859, 243] on h5 "Palier 1: 🎭 Entrer dans les coulisses de l’écriture! Ce qu’on ne voit pas… mais…" at bounding box center [692, 240] width 356 height 14
click at [828, 241] on h5 "Palier 1: 🎭 Entrer dans les coulisses de l’écriture! Ce qu’on ne voit pas… mais…" at bounding box center [692, 240] width 356 height 14
click at [933, 240] on icon at bounding box center [934, 240] width 13 height 13
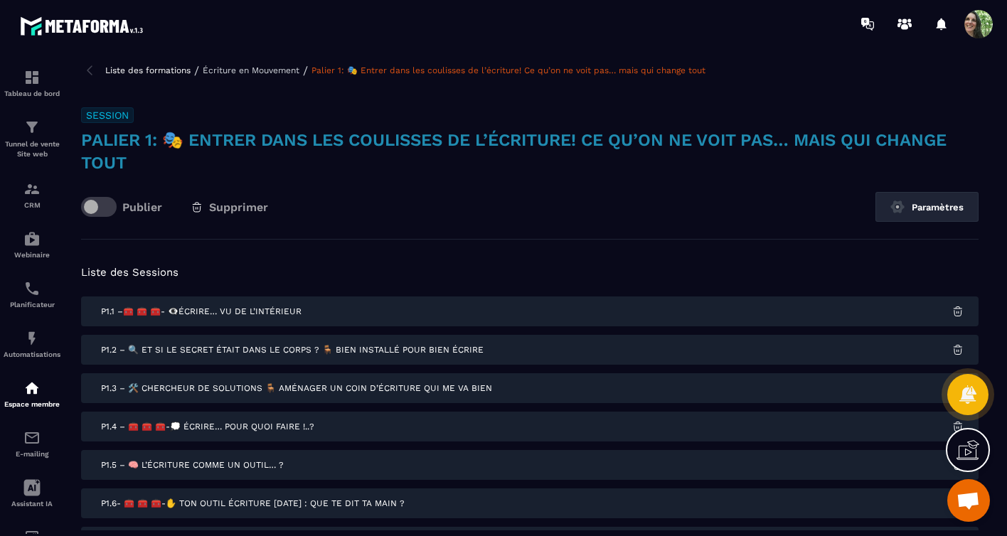
click at [273, 71] on p "Écriture en Mouvement" at bounding box center [251, 70] width 97 height 10
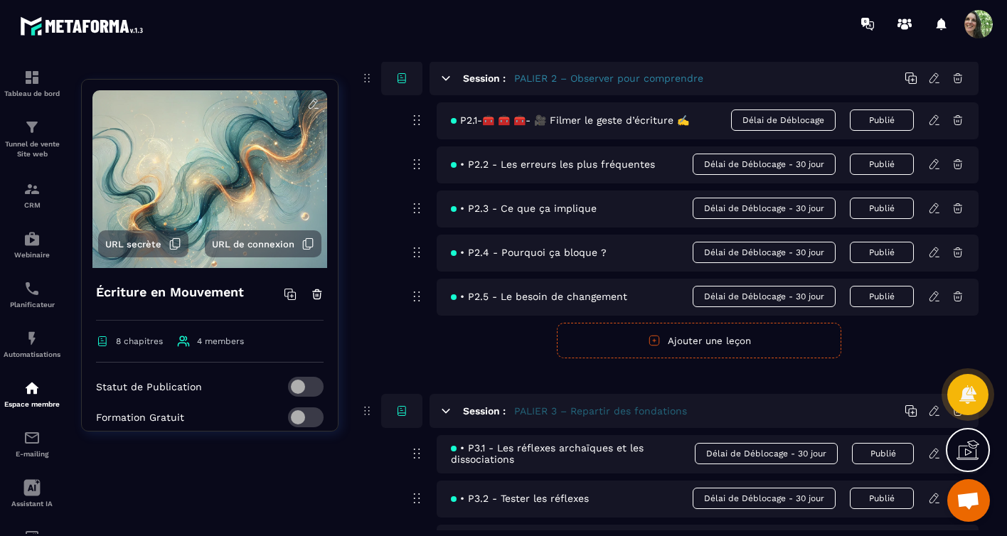
scroll to position [285, 0]
click at [935, 83] on icon at bounding box center [934, 77] width 9 height 9
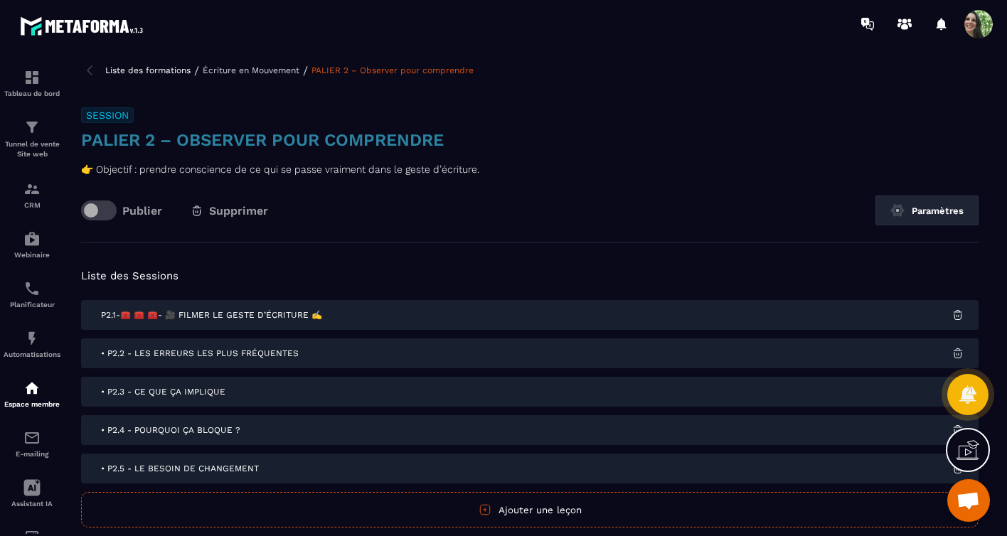
click at [176, 140] on h3 "PALIER 2 – Observer pour comprendre" at bounding box center [530, 140] width 898 height 23
click at [179, 139] on h3 "PALIER 2 – Observer pour comprendre" at bounding box center [530, 140] width 898 height 23
click at [171, 137] on h3 "PALIER 2 – Observer pour comprendre" at bounding box center [530, 140] width 898 height 23
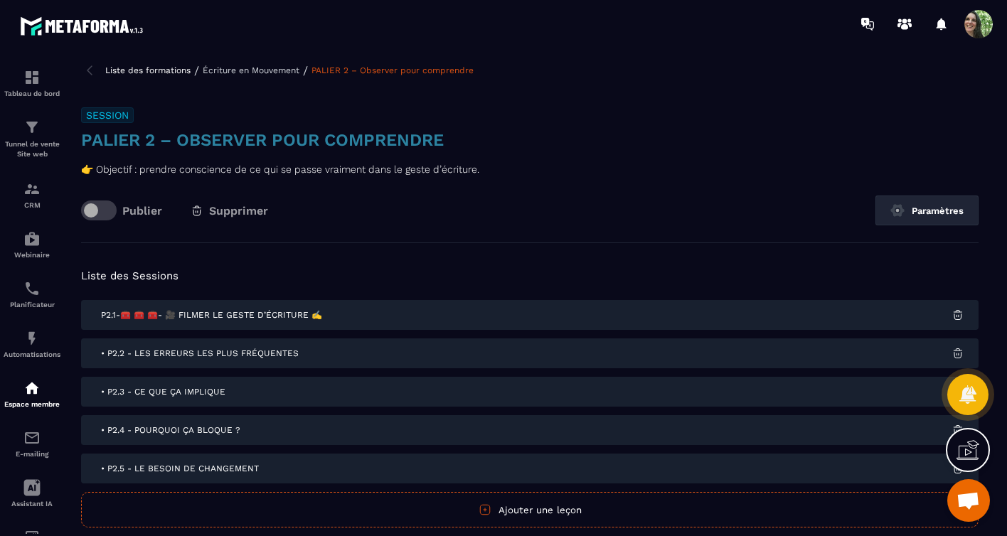
click at [175, 137] on h3 "PALIER 2 – Observer pour comprendre" at bounding box center [530, 140] width 898 height 23
click at [179, 137] on h3 "PALIER 2 – Observer pour comprendre" at bounding box center [530, 140] width 898 height 23
click at [199, 146] on h3 "PALIER 2 – Observer pour comprendre" at bounding box center [530, 140] width 898 height 23
drag, startPoint x: 181, startPoint y: 141, endPoint x: 191, endPoint y: 138, distance: 11.0
click at [181, 140] on h3 "PALIER 2 – Observer pour comprendre" at bounding box center [530, 140] width 898 height 23
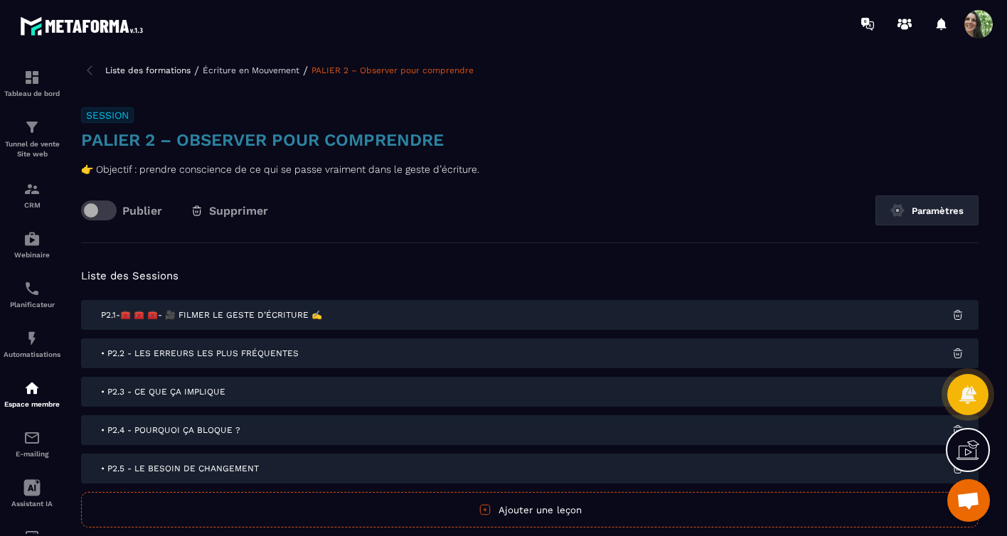
drag, startPoint x: 181, startPoint y: 139, endPoint x: 240, endPoint y: 139, distance: 59.0
click at [181, 139] on h3 "PALIER 2 – Observer pour comprendre" at bounding box center [530, 140] width 898 height 23
click at [272, 139] on h3 "PALIER 2 – Observer pour comprendre" at bounding box center [530, 140] width 898 height 23
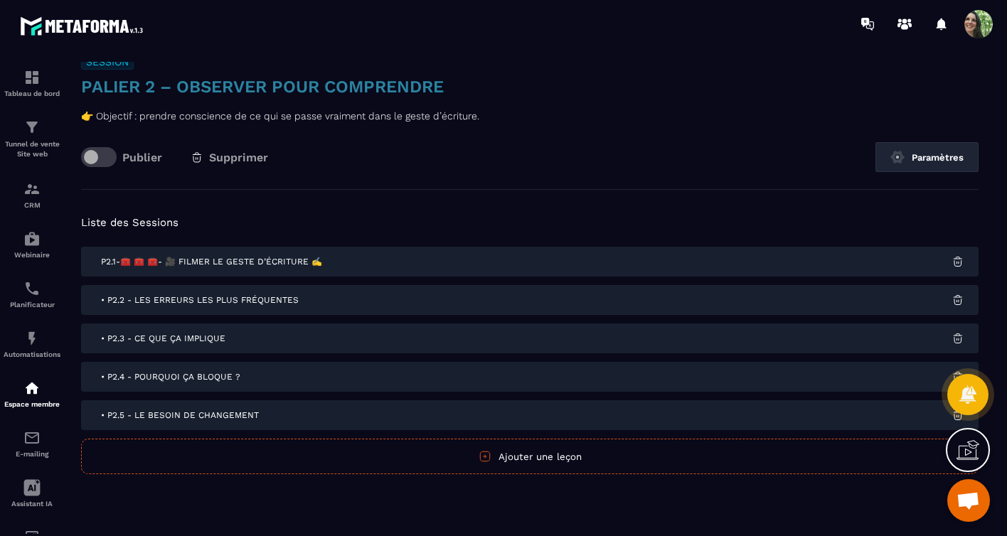
scroll to position [57, 0]
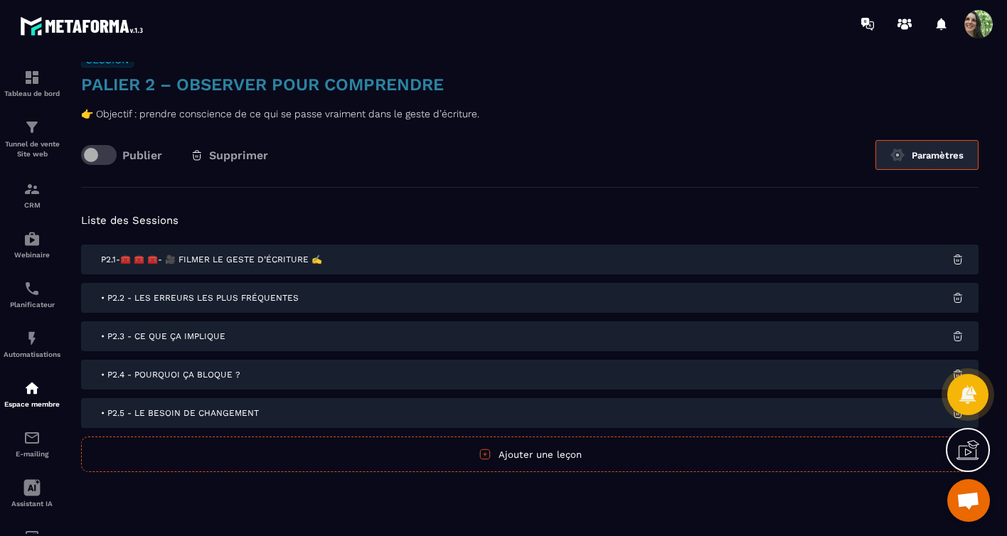
click at [929, 153] on button "Paramètres" at bounding box center [927, 155] width 103 height 30
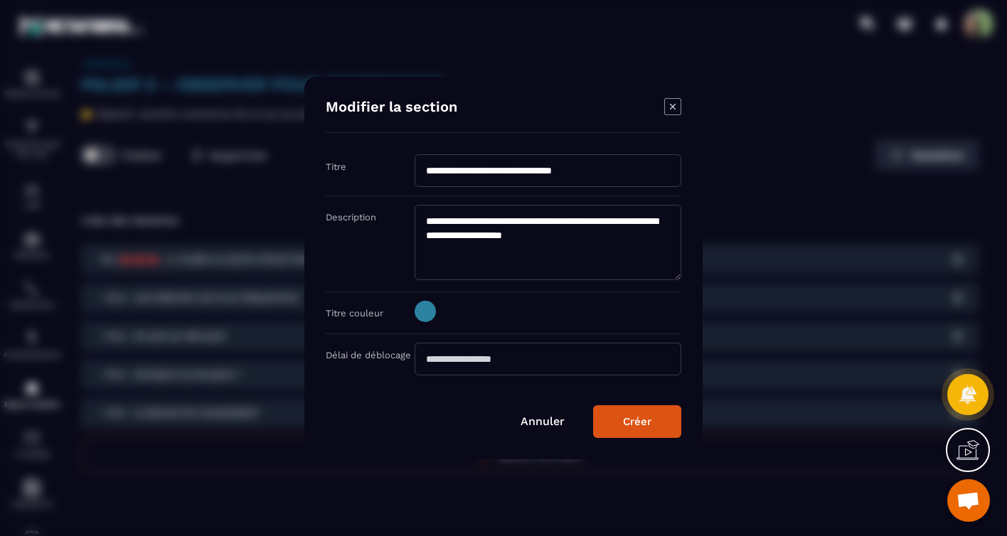
click at [484, 173] on input "**********" at bounding box center [548, 170] width 267 height 33
paste input "**"
type input "**********"
click at [625, 425] on div "Créer" at bounding box center [637, 421] width 28 height 13
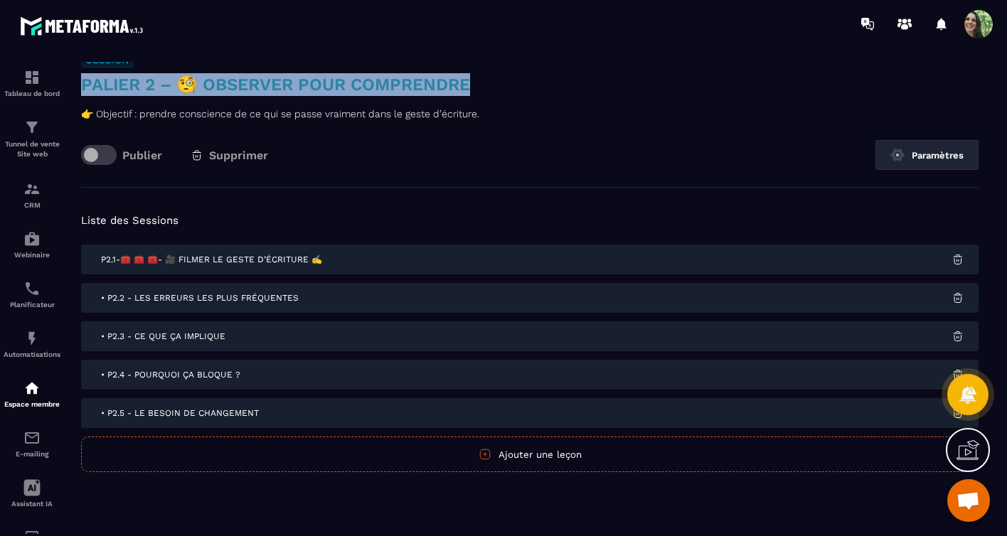
drag, startPoint x: 83, startPoint y: 85, endPoint x: 468, endPoint y: 88, distance: 384.9
click at [468, 88] on h3 "PALIER 2 – 🧐 Observer pour comprendre" at bounding box center [530, 84] width 898 height 23
copy h3 "PALIER 2 – 🧐 Observer pour comprendre"
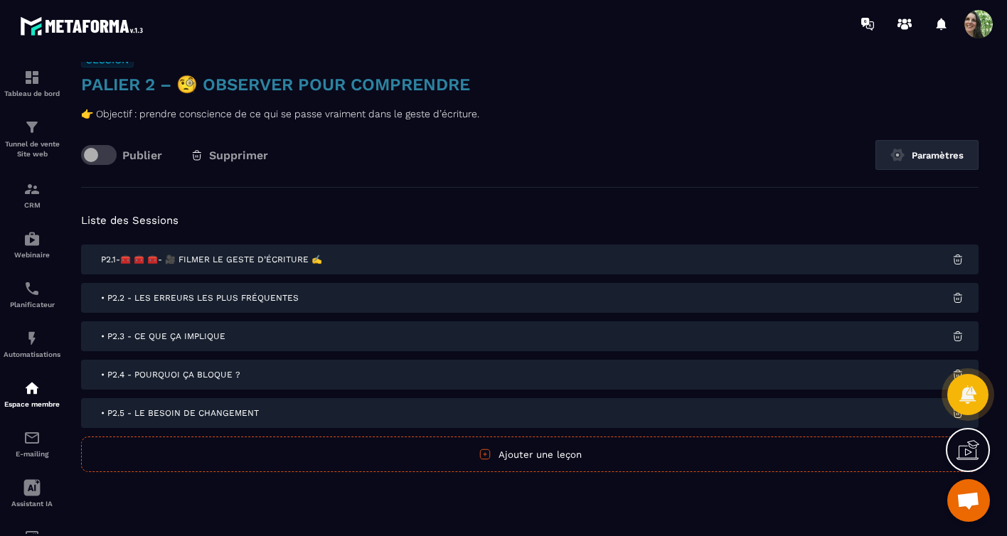
click at [497, 85] on h3 "PALIER 2 – 🧐 Observer pour comprendre" at bounding box center [530, 84] width 898 height 23
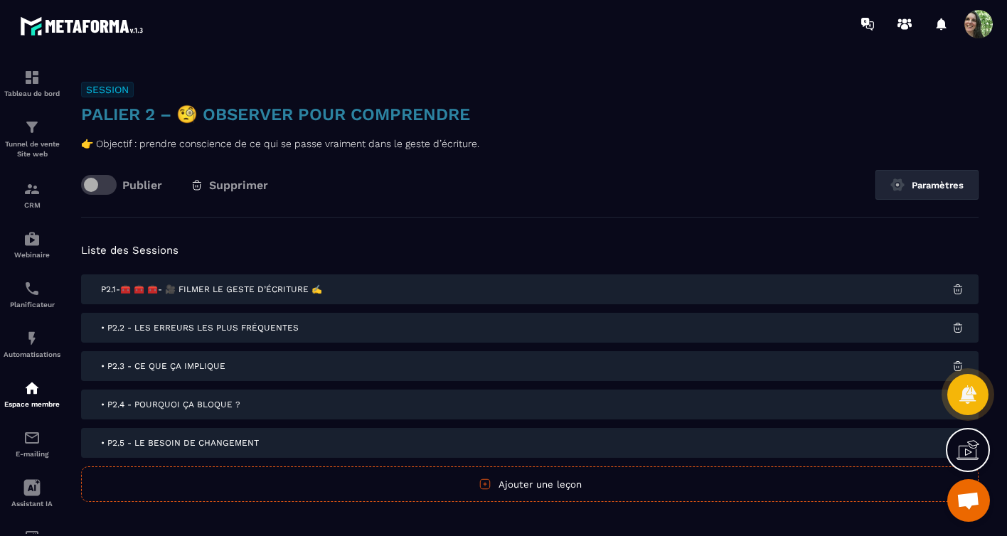
scroll to position [0, 0]
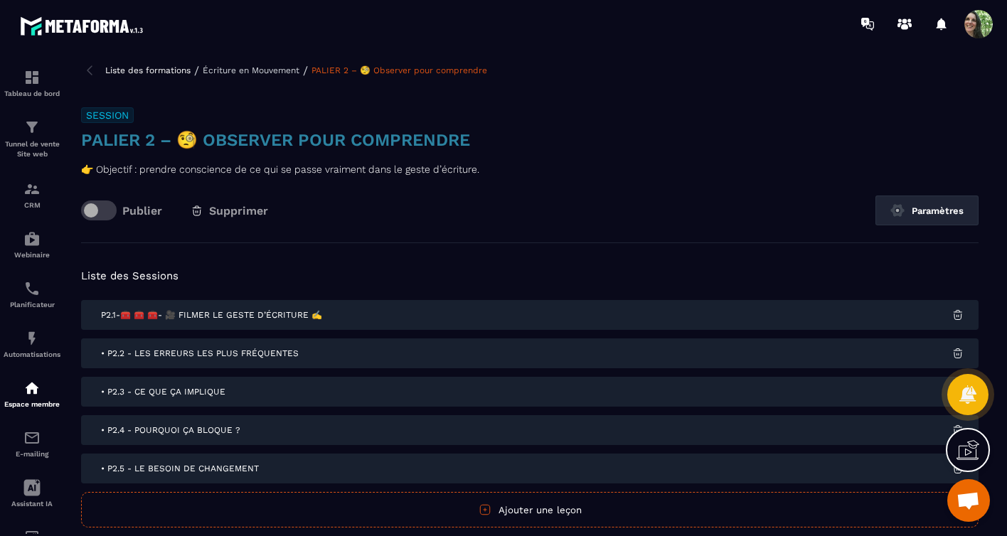
click at [248, 68] on p "Écriture en Mouvement" at bounding box center [251, 70] width 97 height 10
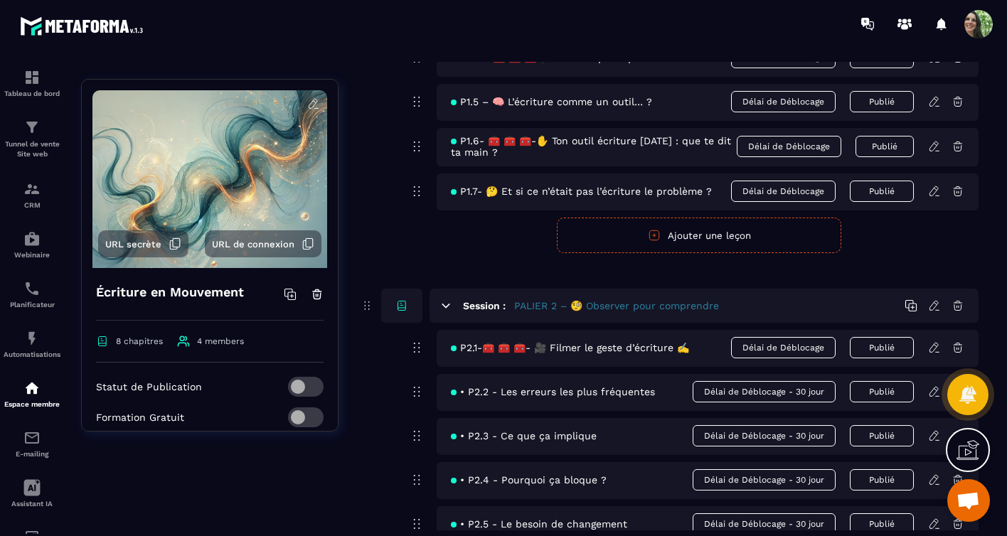
scroll to position [668, 0]
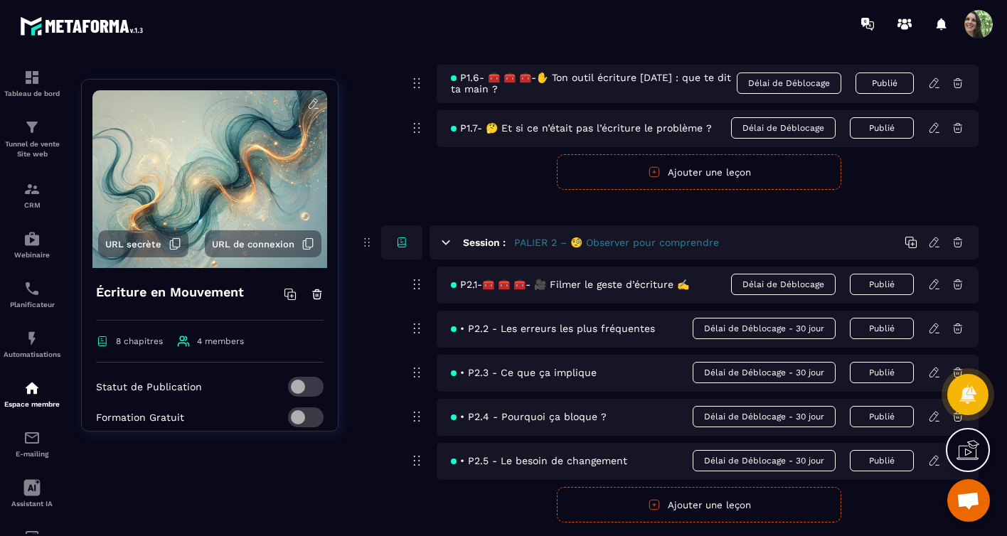
click at [934, 247] on icon at bounding box center [934, 242] width 9 height 9
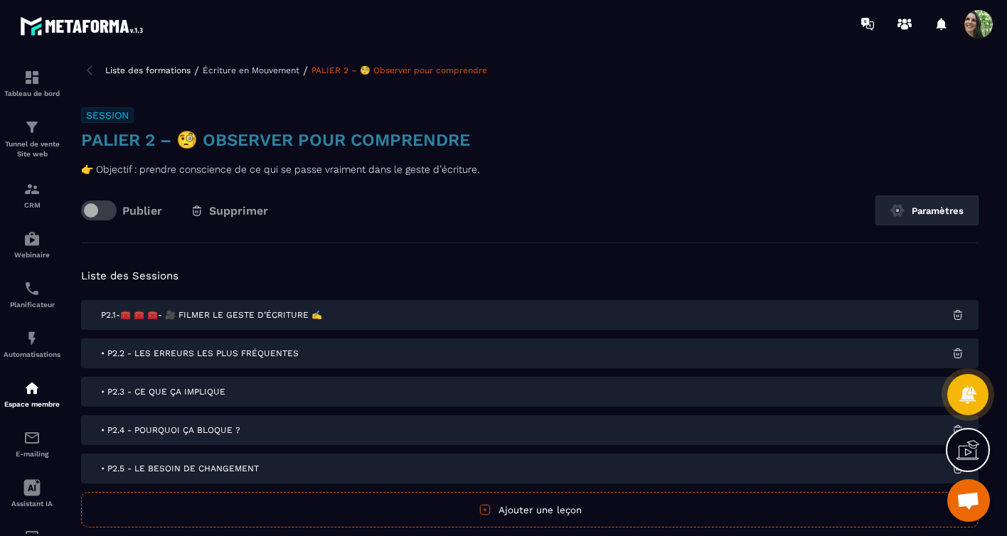
click at [174, 142] on h3 "PALIER 2 – 🧐 Observer pour comprendre" at bounding box center [530, 140] width 898 height 23
click at [889, 212] on button "Paramètres" at bounding box center [927, 211] width 103 height 30
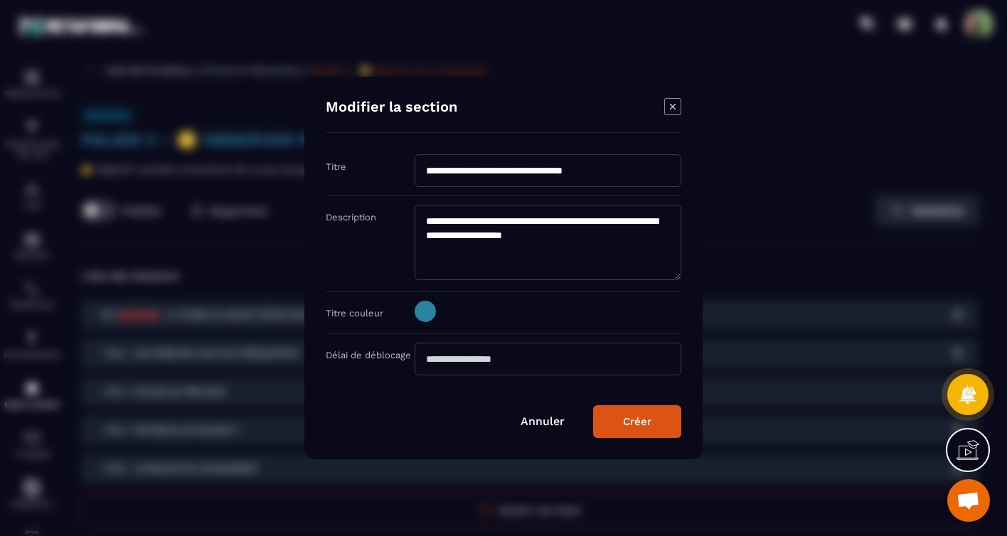
click at [479, 172] on input "**********" at bounding box center [548, 170] width 267 height 33
type input "**********"
click at [637, 423] on div "Créer" at bounding box center [637, 421] width 28 height 13
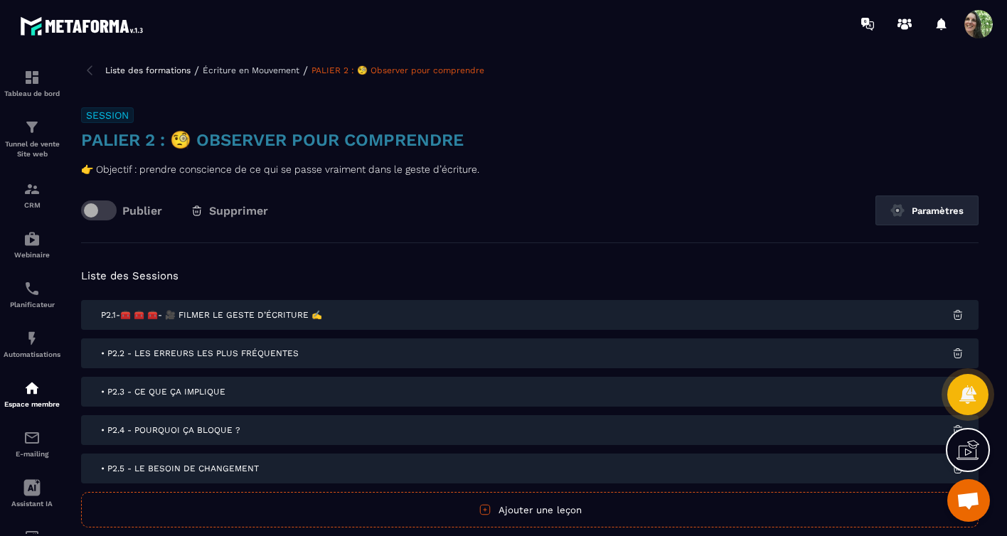
click at [245, 65] on p "Écriture en Mouvement" at bounding box center [251, 70] width 97 height 10
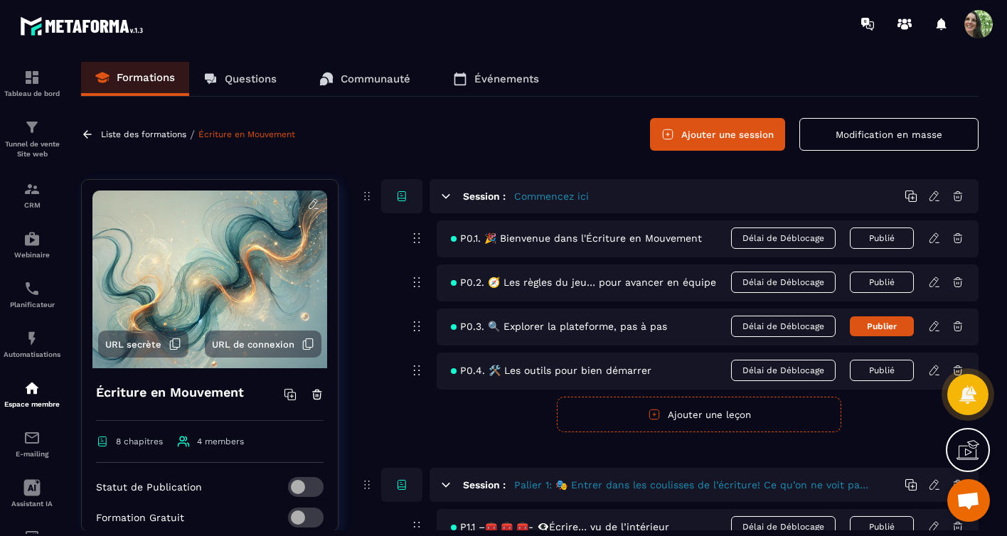
click at [148, 132] on p "Liste des formations" at bounding box center [143, 134] width 85 height 10
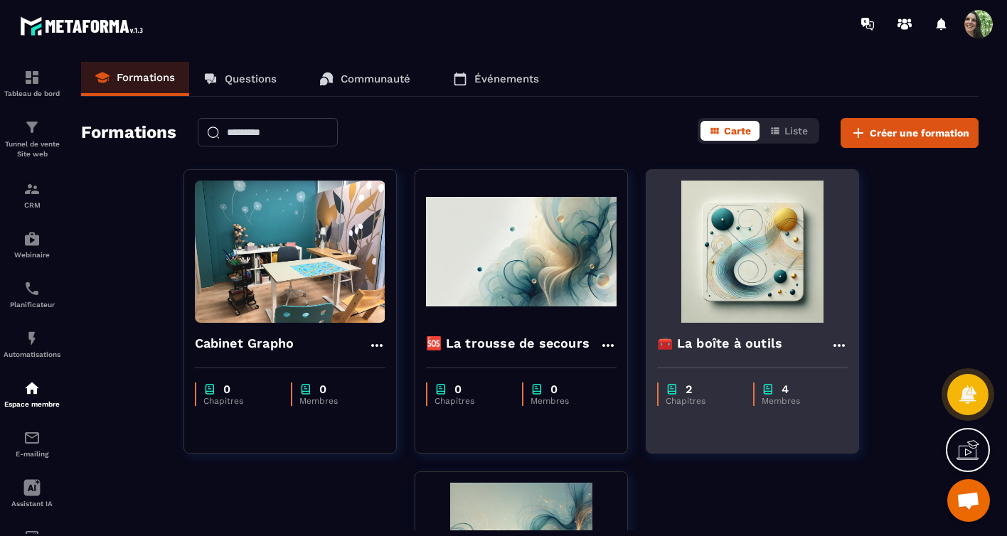
click at [726, 321] on img at bounding box center [752, 252] width 191 height 142
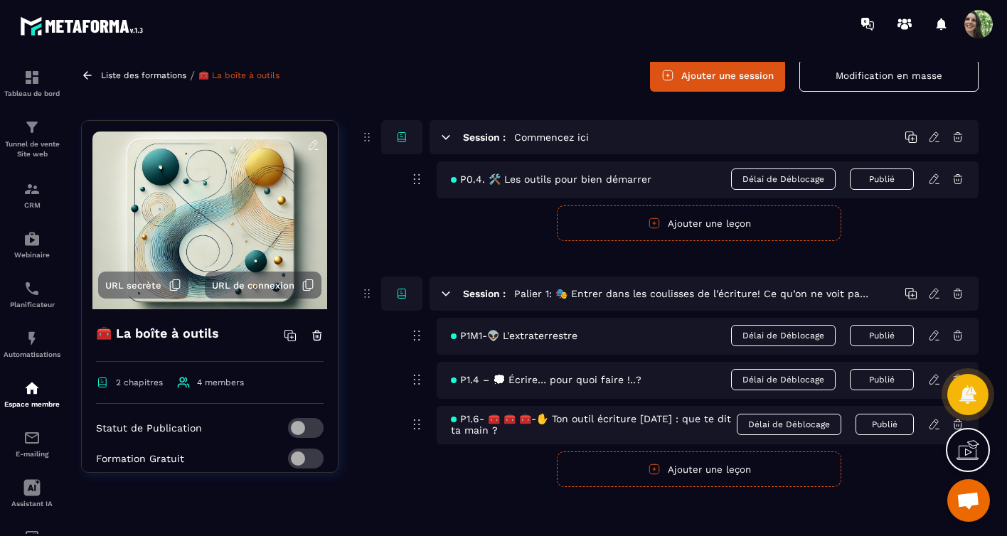
scroll to position [70, 0]
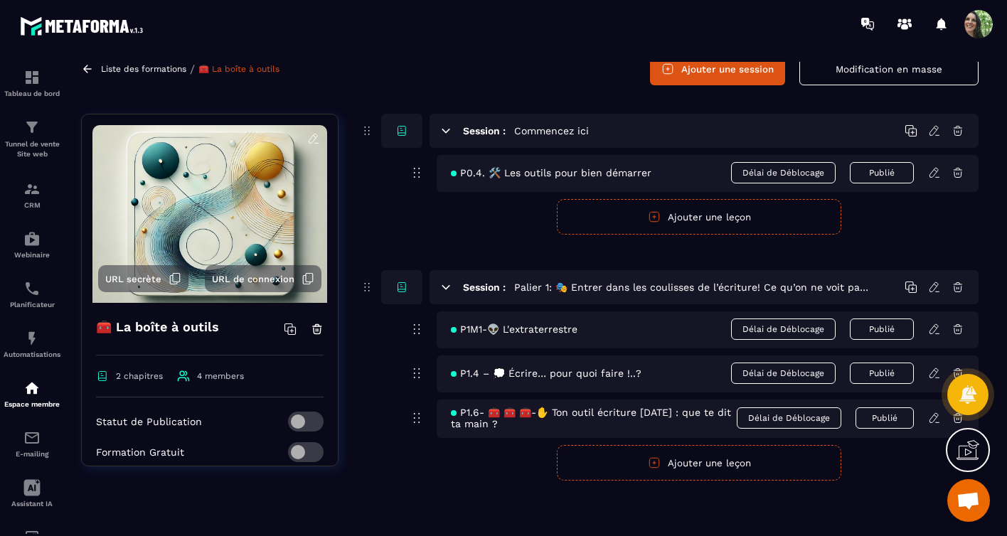
click at [710, 73] on button "Ajouter une session" at bounding box center [717, 69] width 135 height 33
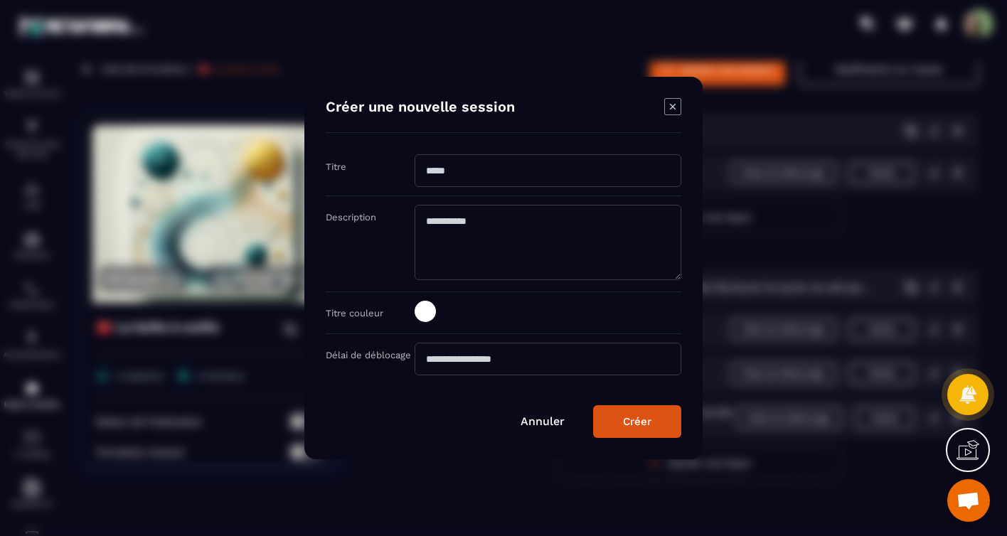
click at [483, 168] on input "Modal window" at bounding box center [548, 170] width 267 height 33
paste input "**********"
click at [481, 173] on input "**********" at bounding box center [548, 170] width 267 height 33
type input "**********"
click at [428, 311] on span "Modal window" at bounding box center [425, 311] width 21 height 21
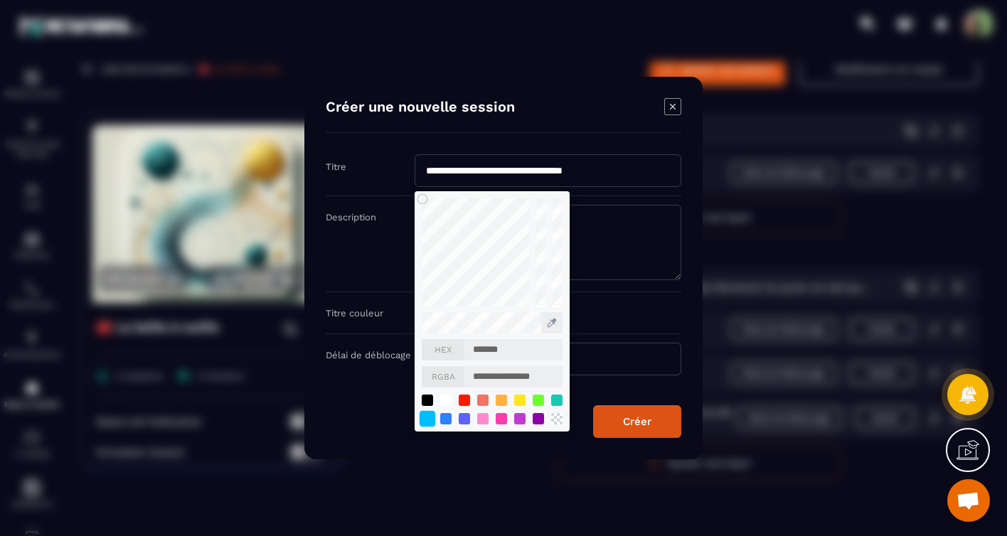
click at [428, 417] on div "Modal window" at bounding box center [428, 419] width 16 height 16
type input "*******"
type input "**********"
type input "*******"
type input "**********"
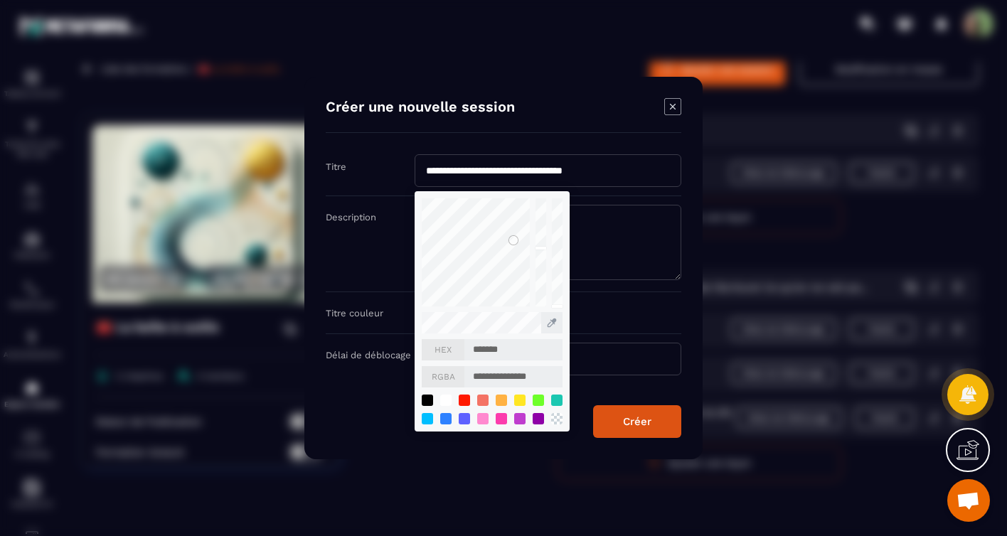
click at [604, 417] on button "Créer" at bounding box center [637, 422] width 88 height 33
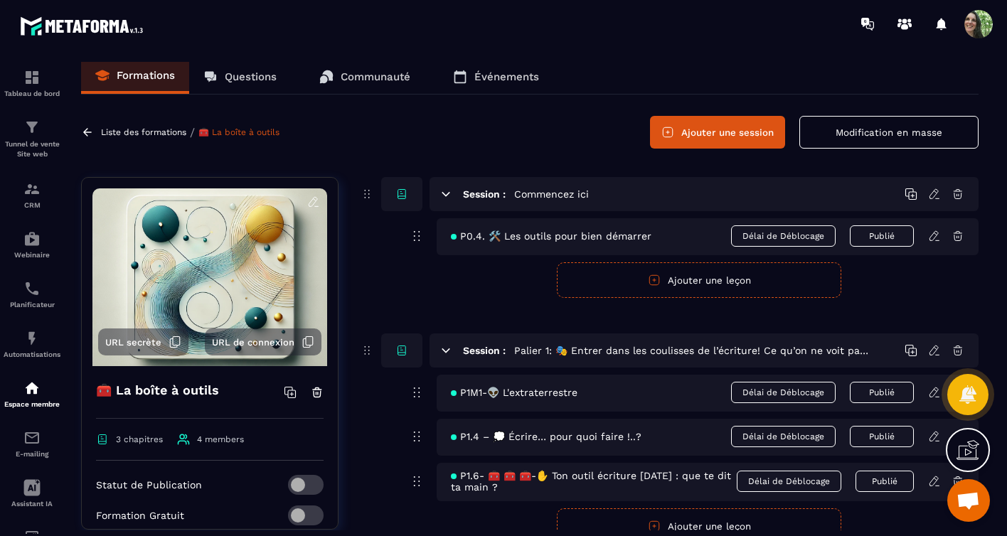
scroll to position [3, 0]
click at [933, 194] on icon at bounding box center [934, 193] width 13 height 13
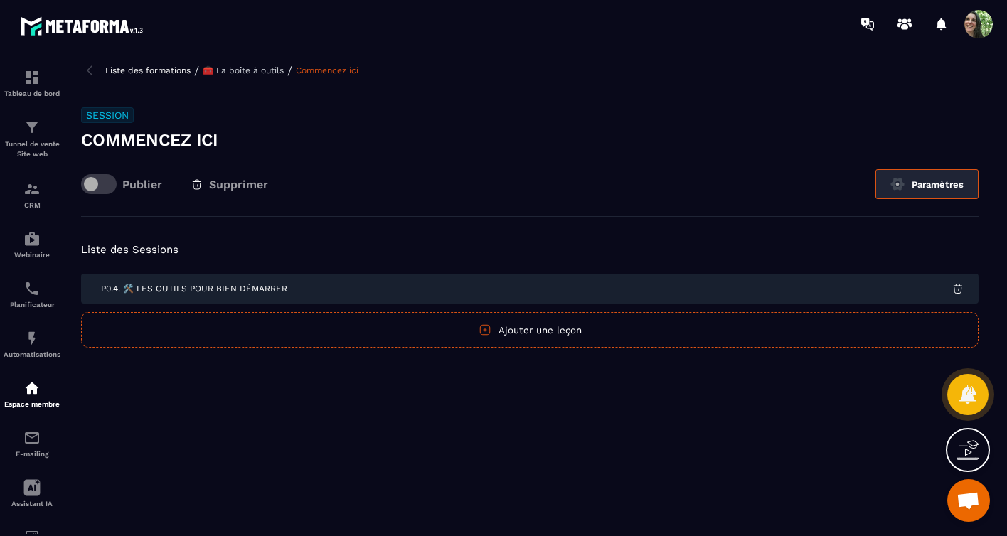
click at [929, 183] on button "Paramètres" at bounding box center [927, 184] width 103 height 30
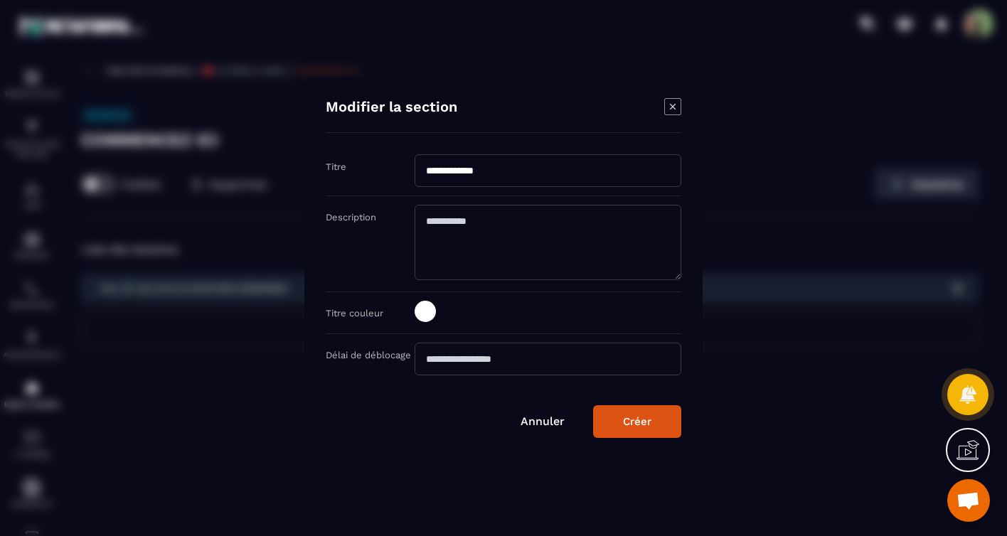
click at [422, 314] on span "Modal window" at bounding box center [425, 311] width 21 height 21
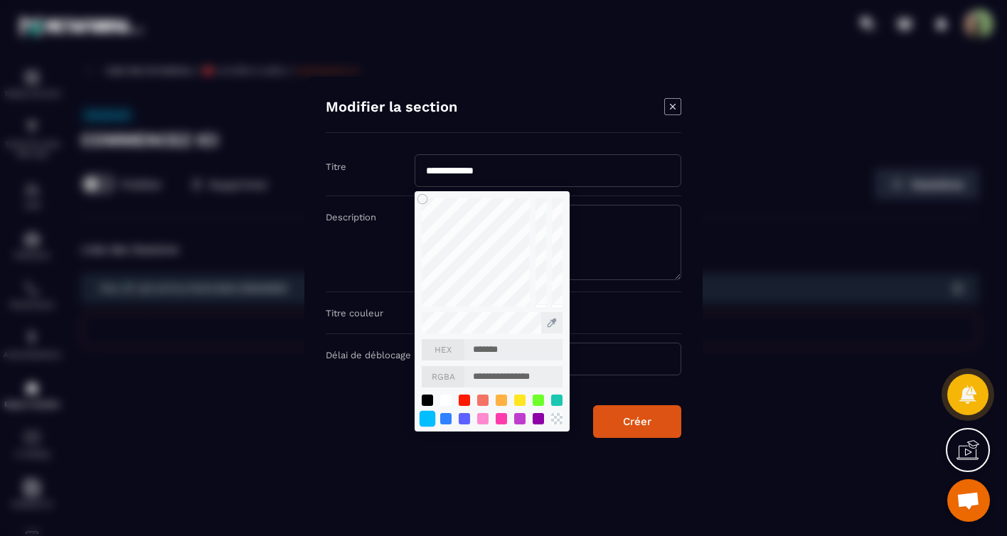
click at [428, 418] on div "Modal window" at bounding box center [428, 419] width 16 height 16
type input "*******"
type input "**********"
type input "*******"
type input "**********"
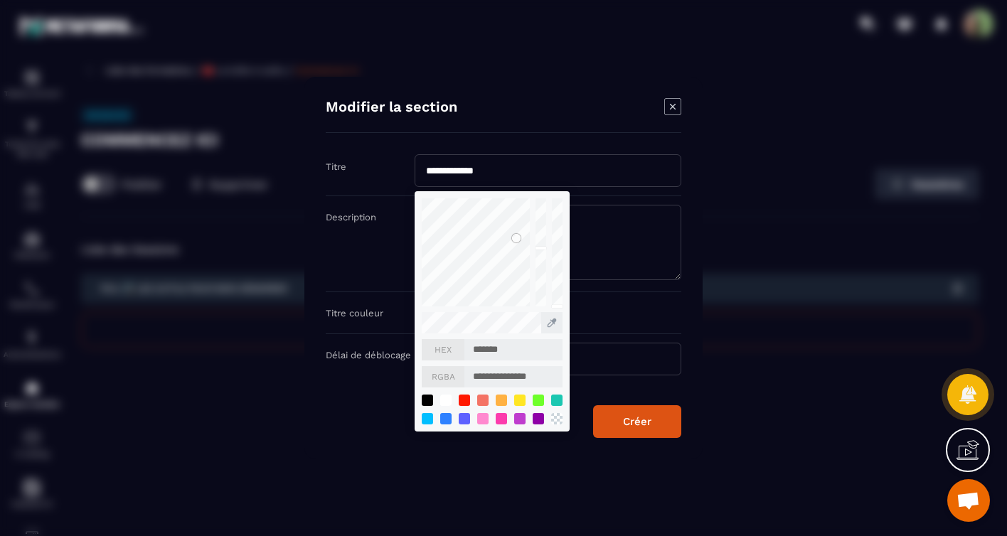
click at [617, 420] on button "Créer" at bounding box center [637, 422] width 88 height 33
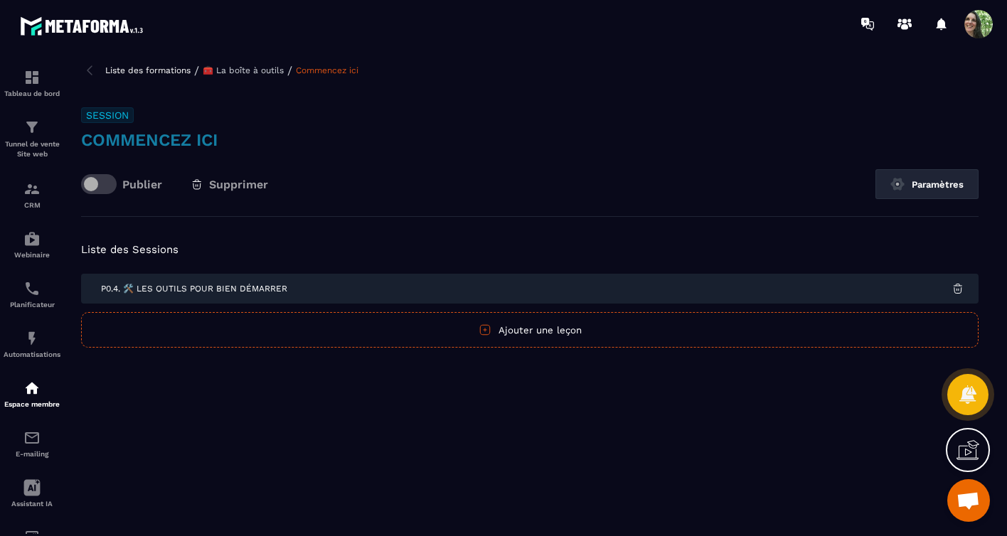
click at [227, 70] on p "🧰 La boîte à outils" at bounding box center [243, 70] width 81 height 10
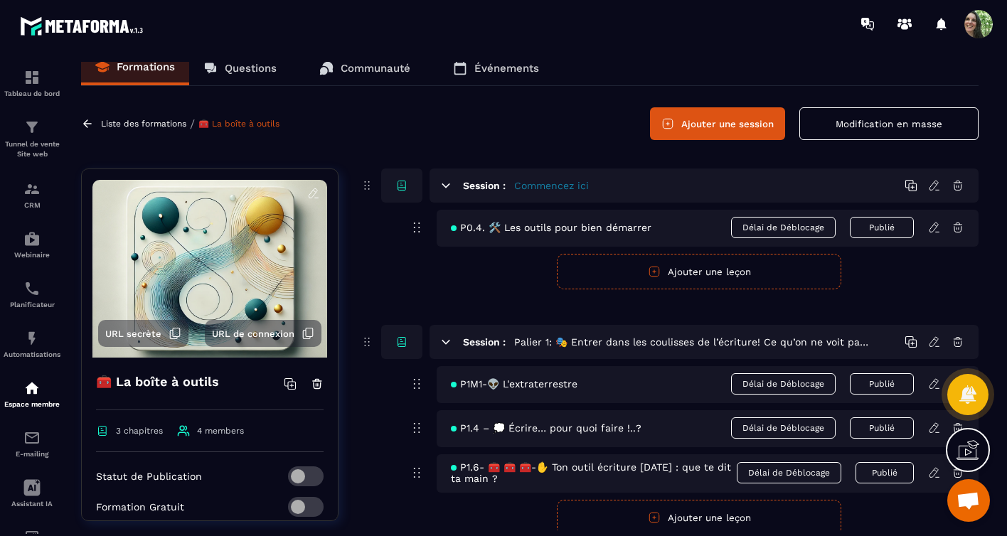
scroll to position [11, 0]
click at [938, 339] on icon at bounding box center [934, 341] width 9 height 9
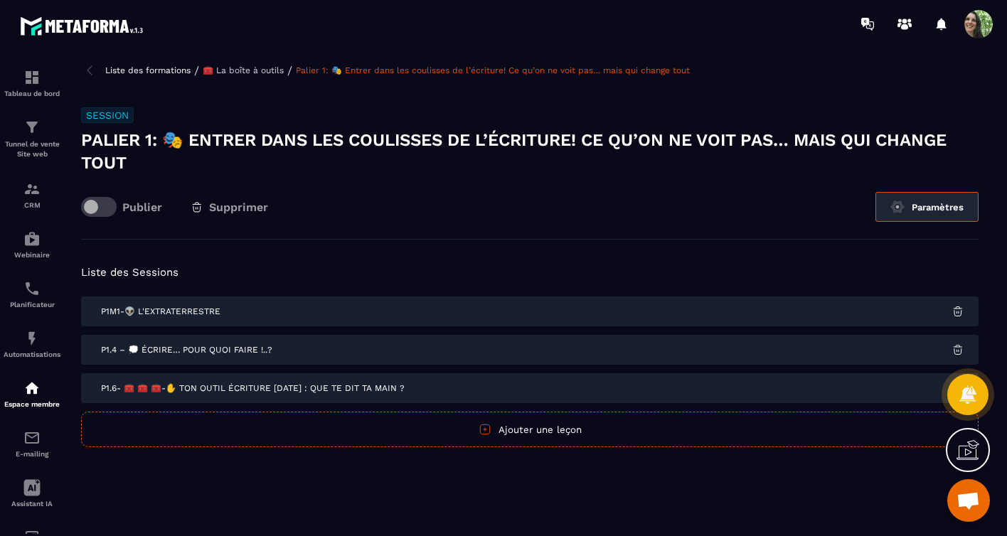
click at [939, 204] on button "Paramètres" at bounding box center [927, 207] width 103 height 30
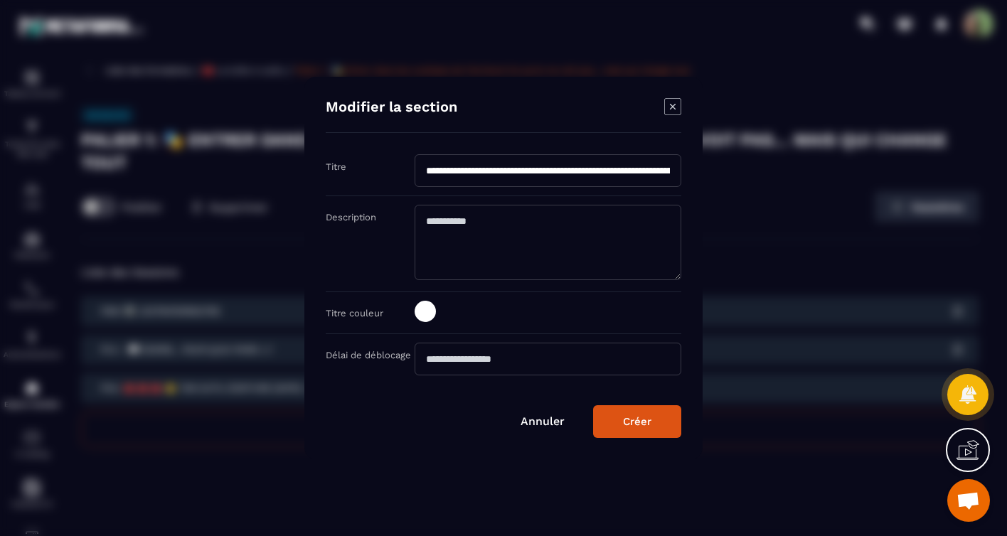
click at [425, 316] on span "Modal window" at bounding box center [425, 311] width 21 height 21
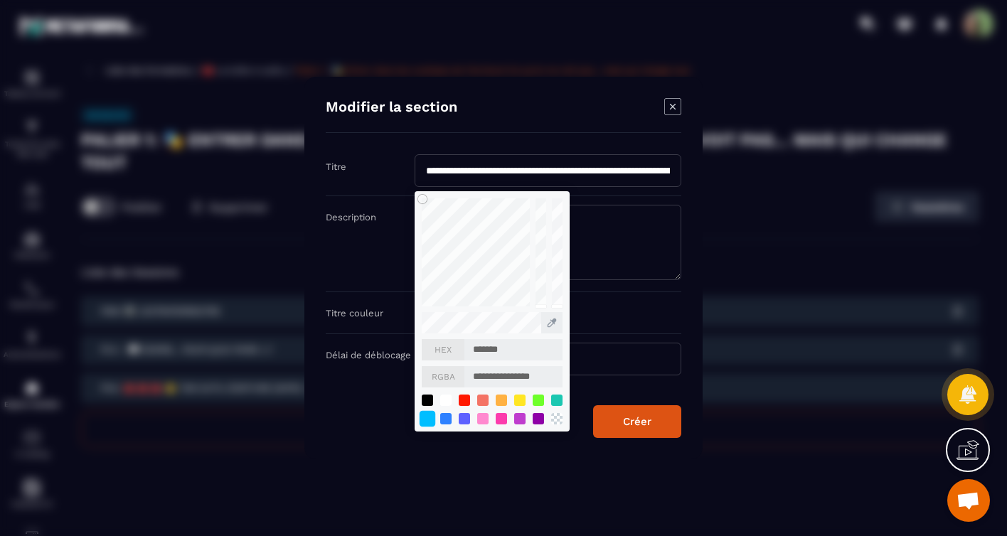
click at [425, 418] on div "Modal window" at bounding box center [428, 419] width 16 height 16
type input "*******"
type input "**********"
type input "*******"
type input "**********"
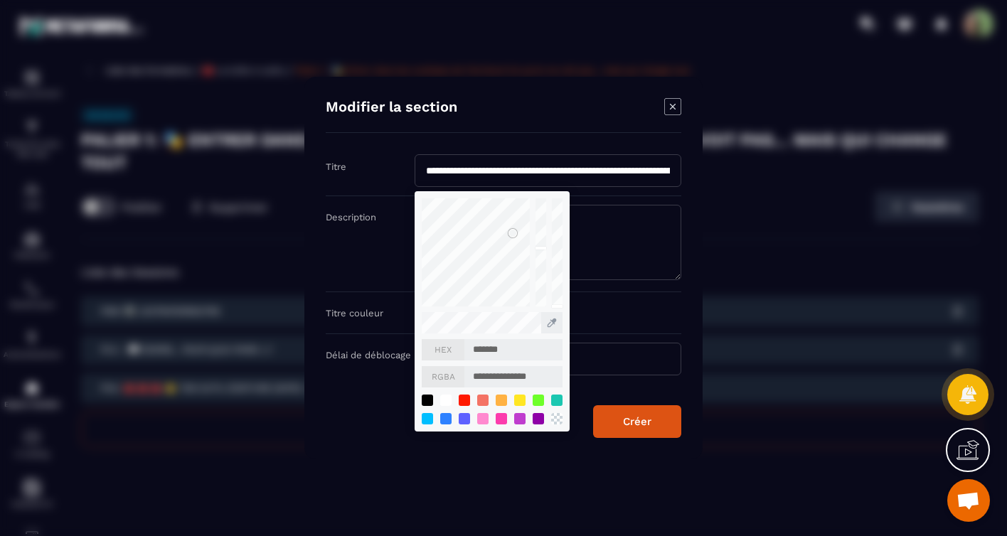
click at [629, 426] on div "Créer" at bounding box center [637, 421] width 28 height 13
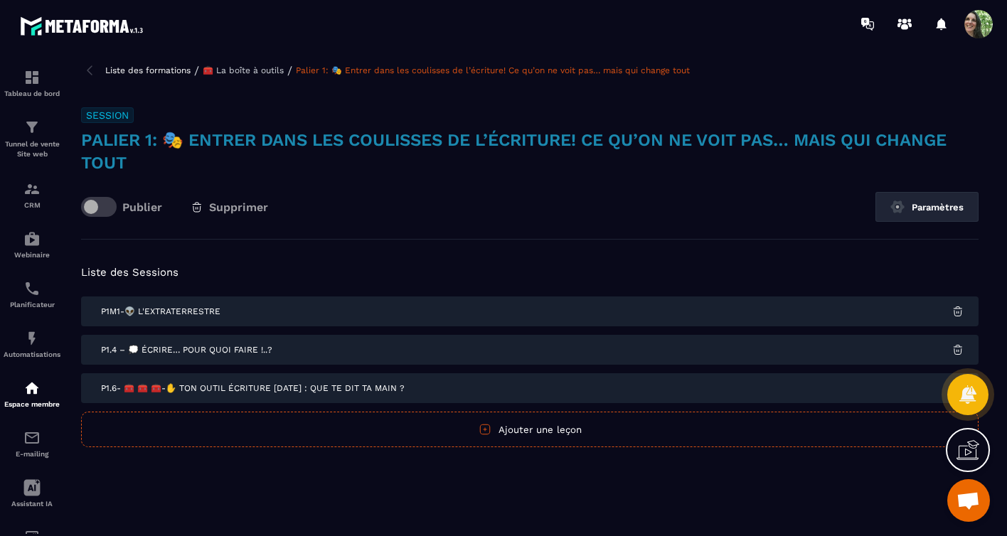
click at [243, 73] on p "🧰 La boîte à outils" at bounding box center [243, 70] width 81 height 10
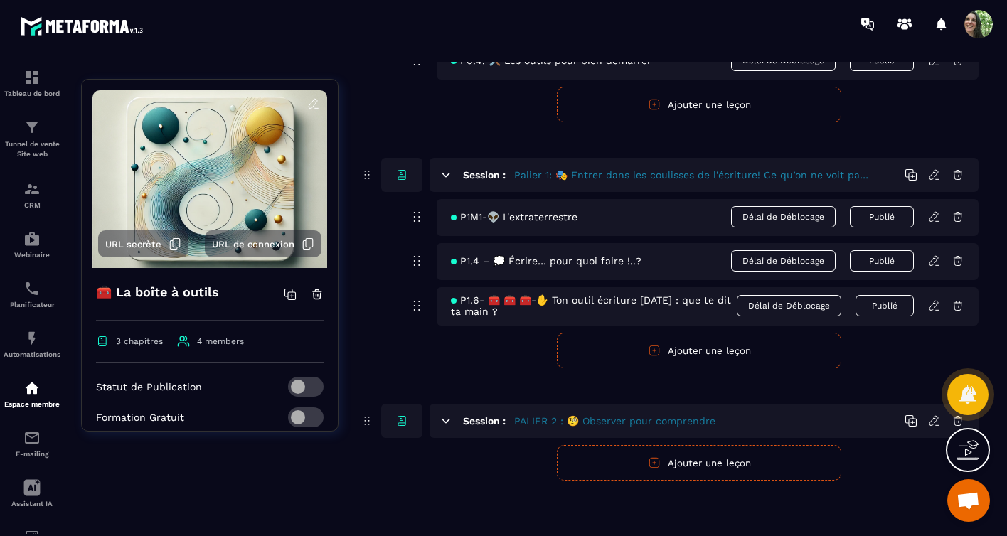
scroll to position [183, 0]
click at [688, 460] on button "Ajouter une leçon" at bounding box center [699, 463] width 285 height 36
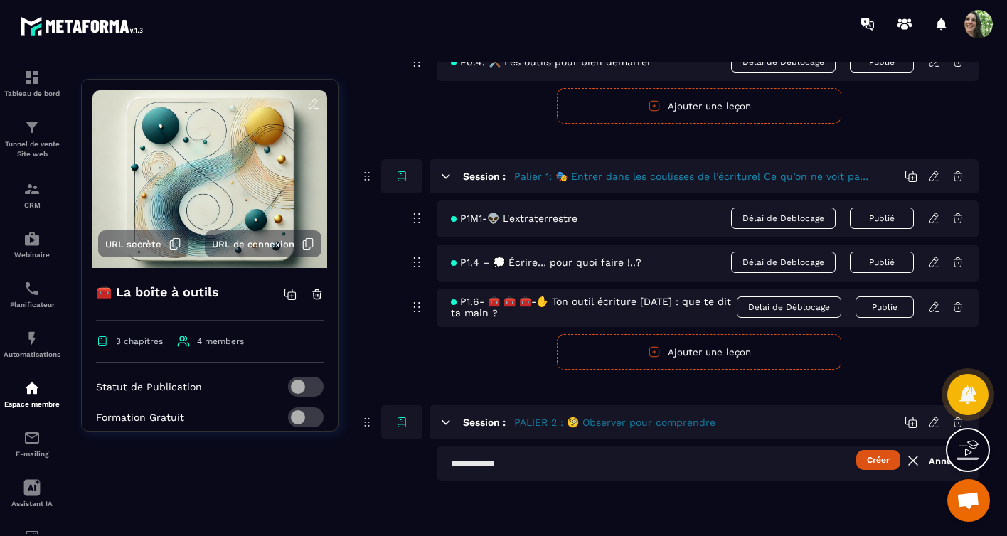
paste input "**********"
click at [472, 464] on input "**********" at bounding box center [708, 464] width 542 height 34
type input "**********"
click at [870, 462] on button "Créer" at bounding box center [879, 460] width 44 height 20
